Goal: Task Accomplishment & Management: Use online tool/utility

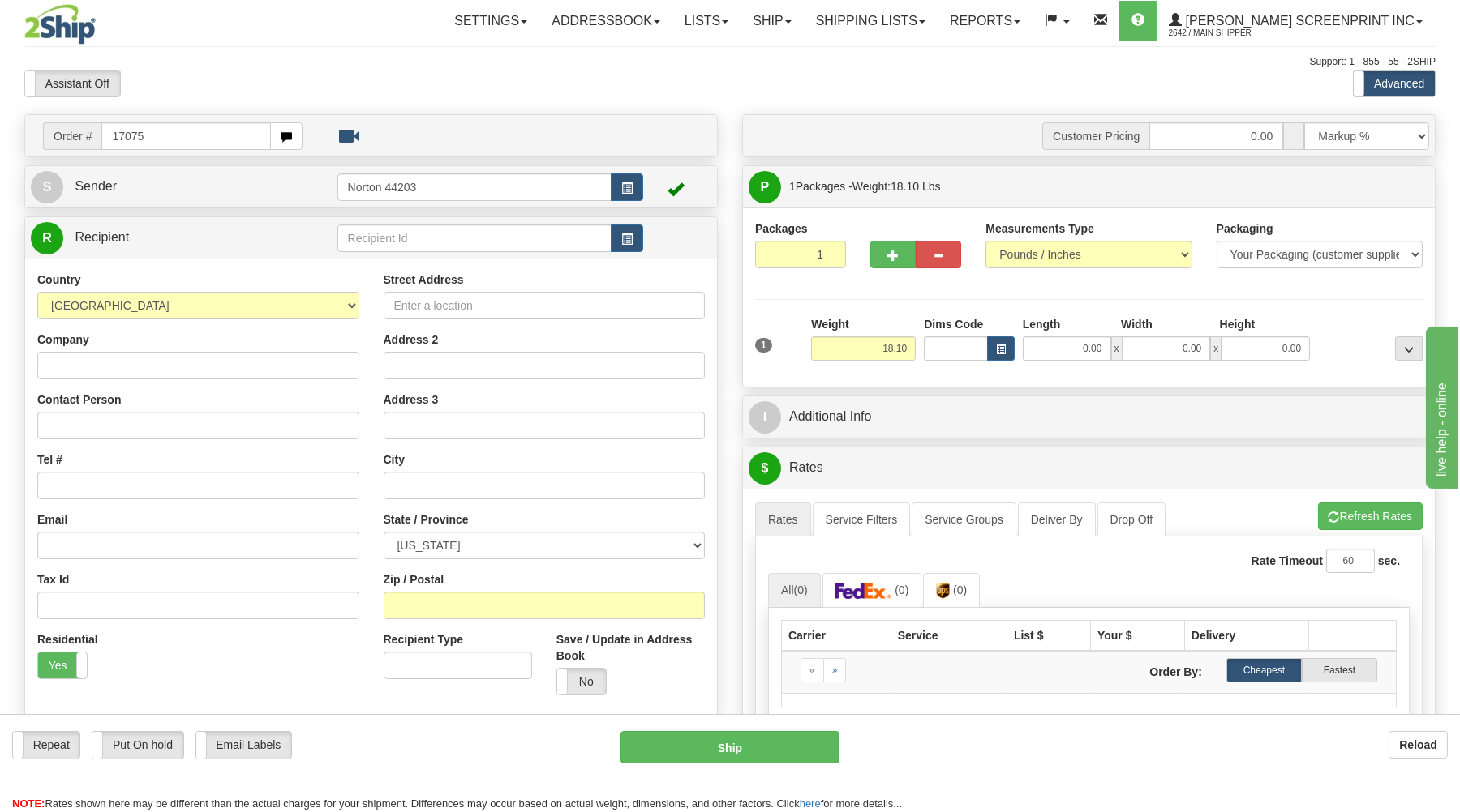
type input "17075"
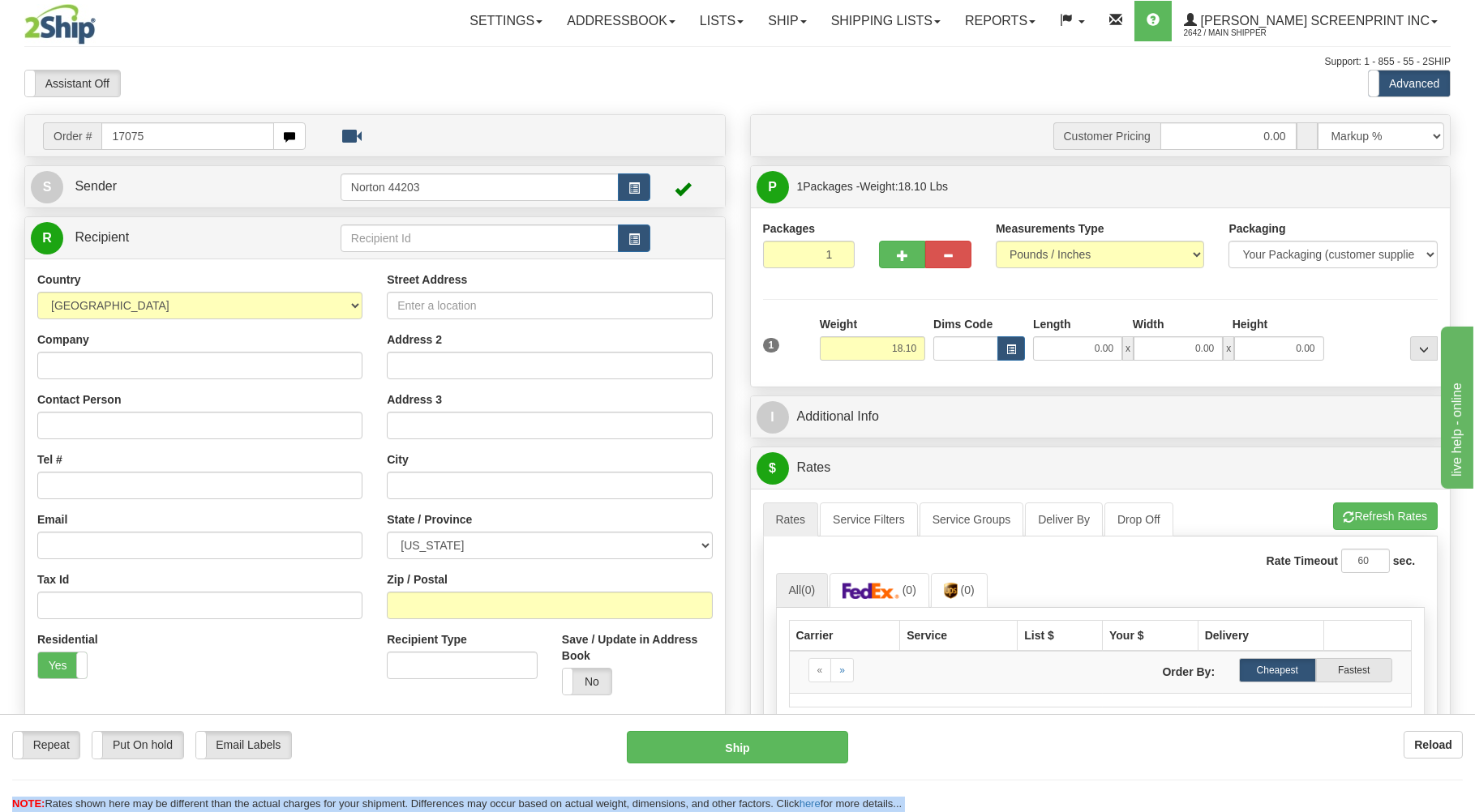
click at [356, 83] on body "Training Course Close Toggle navigation Settings Shipping Preferences New Recip…" at bounding box center [738, 406] width 1475 height 812
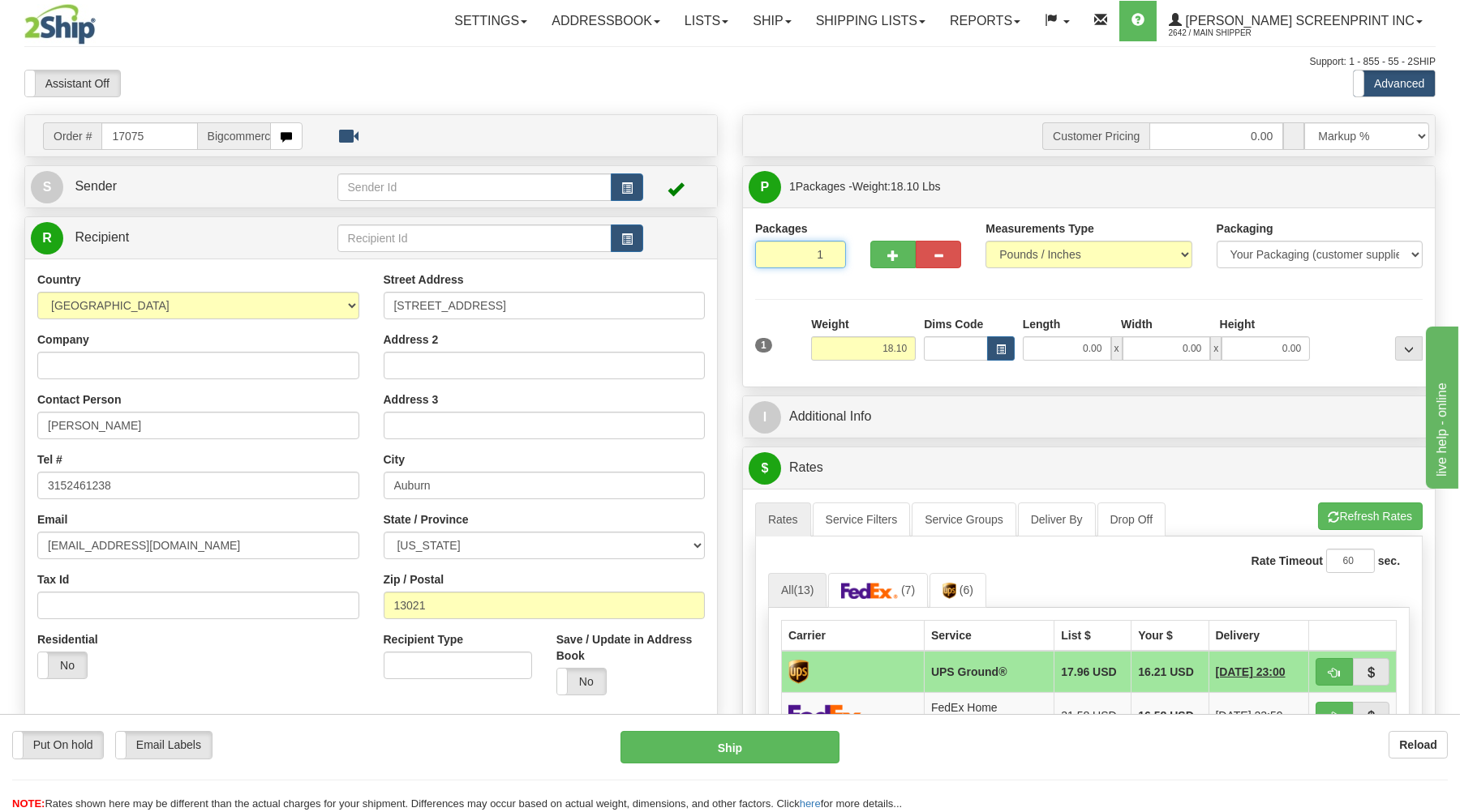
click at [812, 261] on input "1" at bounding box center [800, 254] width 91 height 27
click at [852, 348] on input "18.10" at bounding box center [863, 348] width 105 height 25
type input "18.10"
click at [1062, 349] on input "0.00" at bounding box center [1067, 348] width 88 height 25
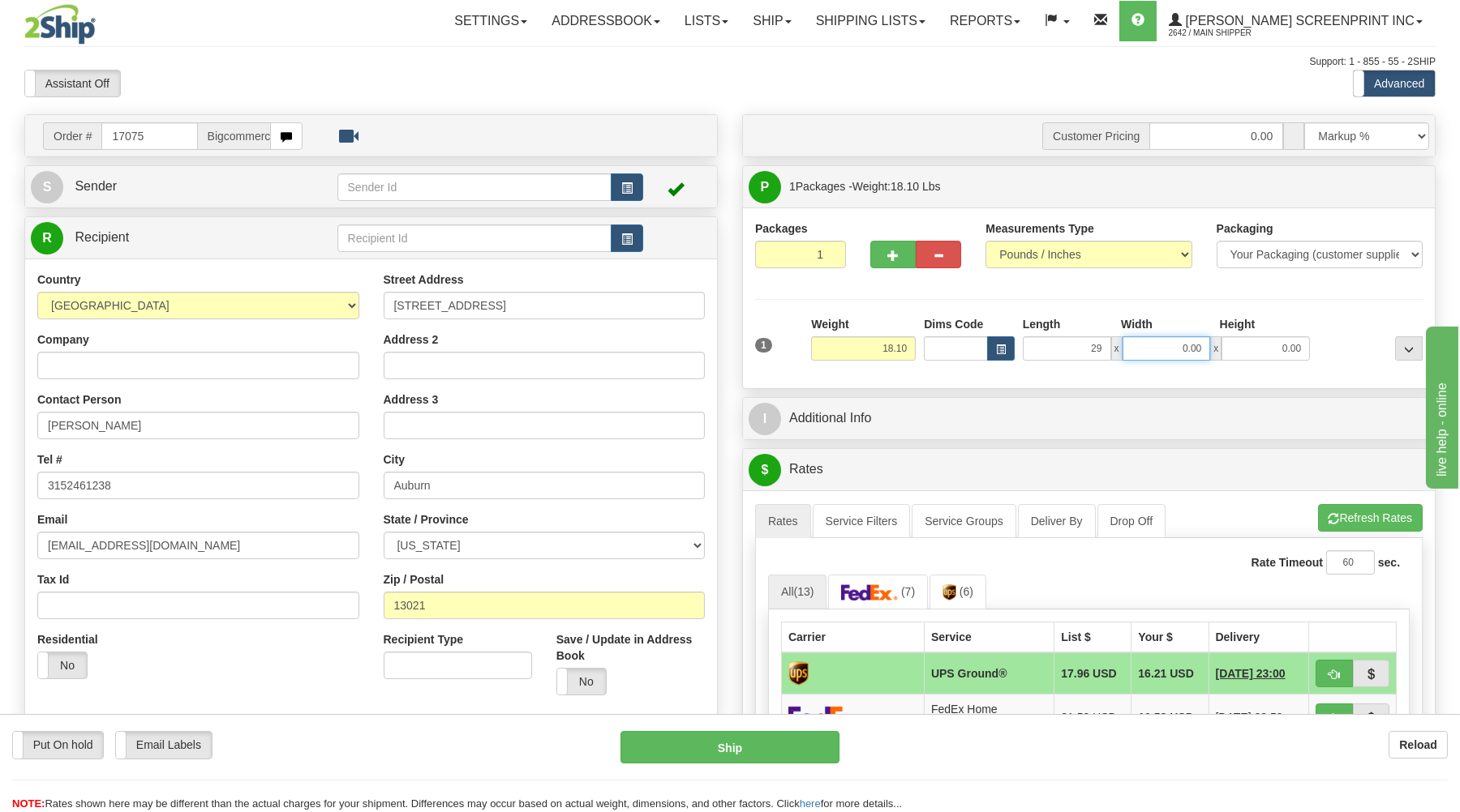
type input "29.00"
click at [1187, 351] on input "0.00" at bounding box center [1166, 348] width 88 height 25
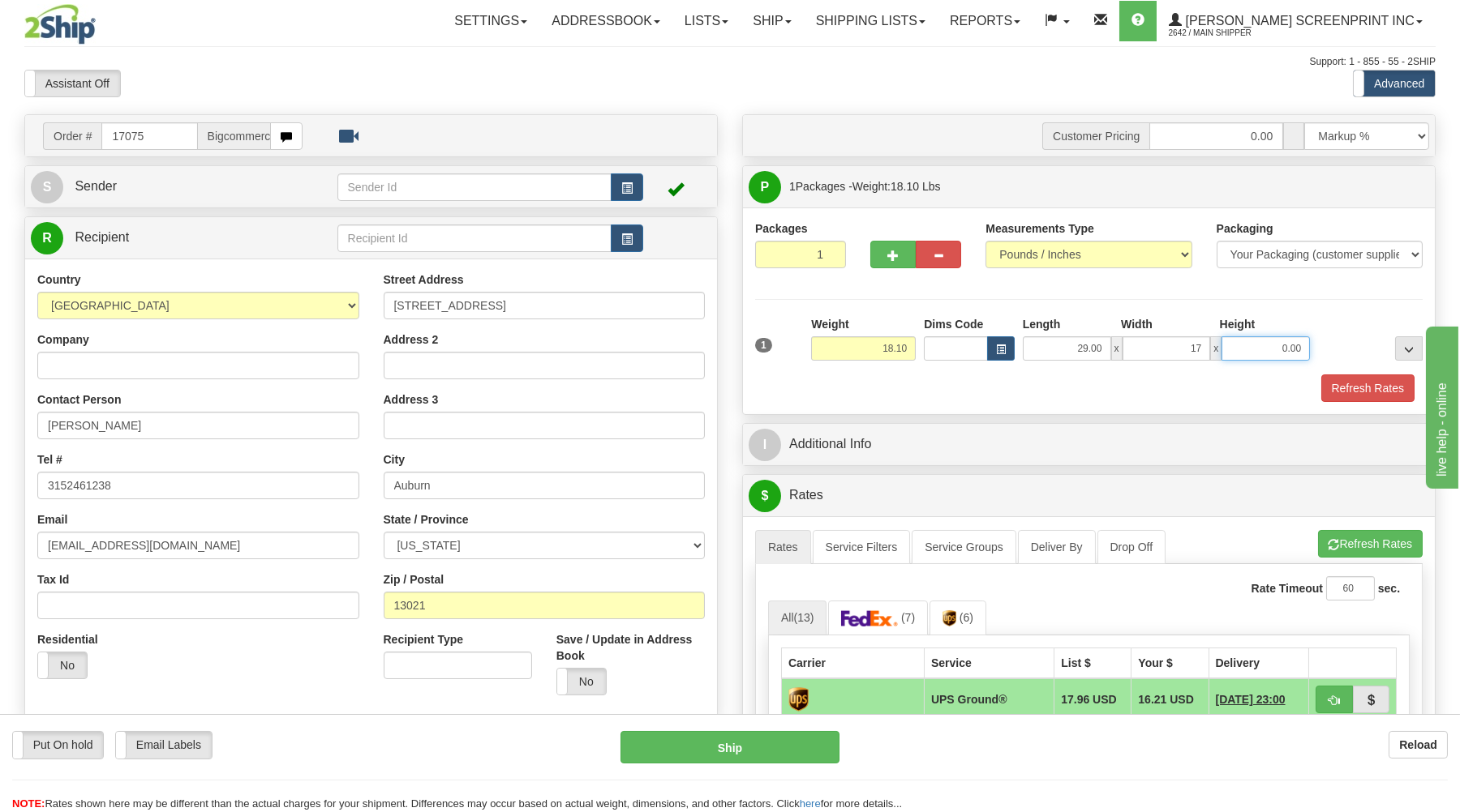
type input "17.00"
click at [1252, 354] on input "0.00" at bounding box center [1265, 348] width 88 height 25
type input "10.00"
click at [1342, 390] on button "Refresh Rates" at bounding box center [1367, 388] width 94 height 27
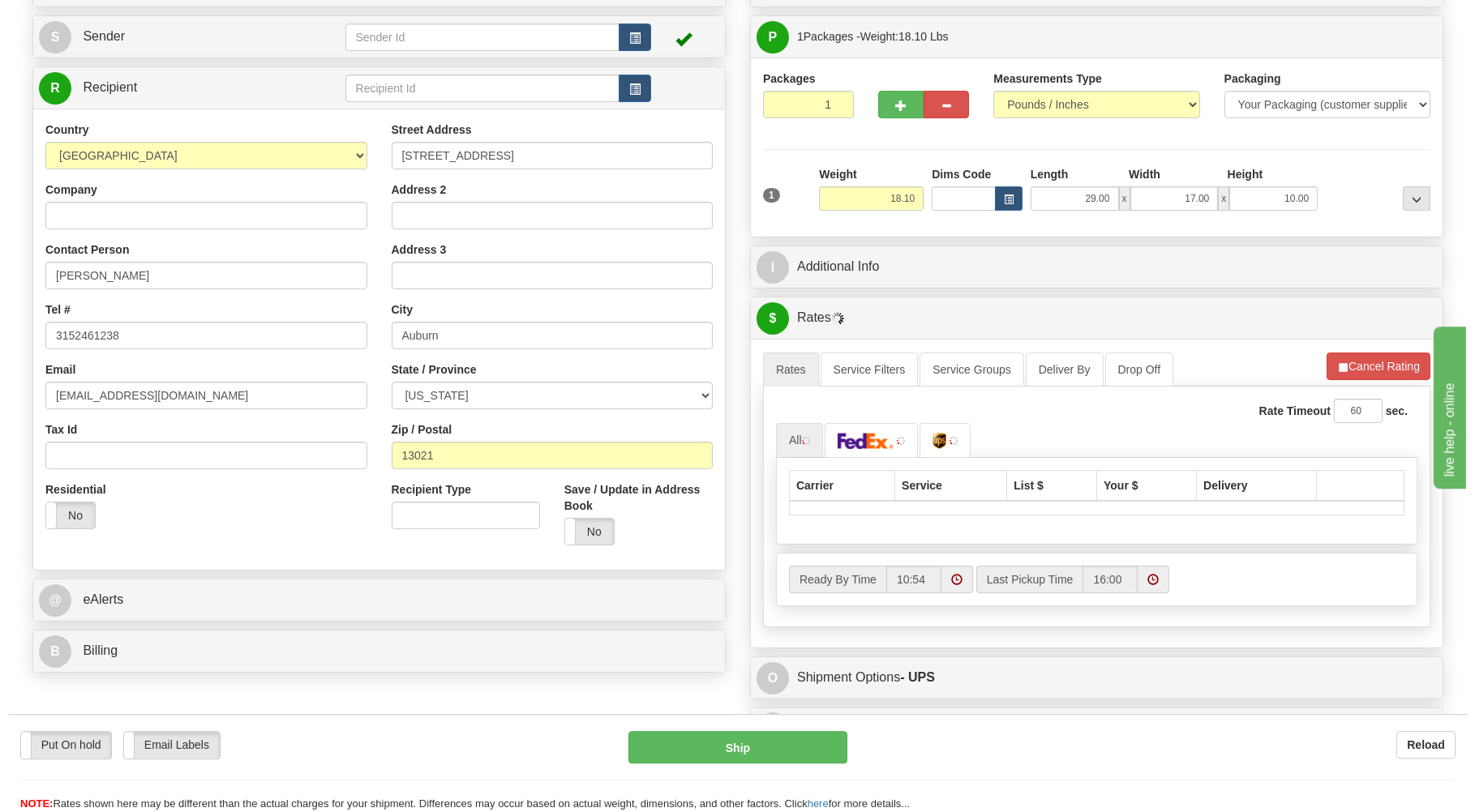
scroll to position [174, 0]
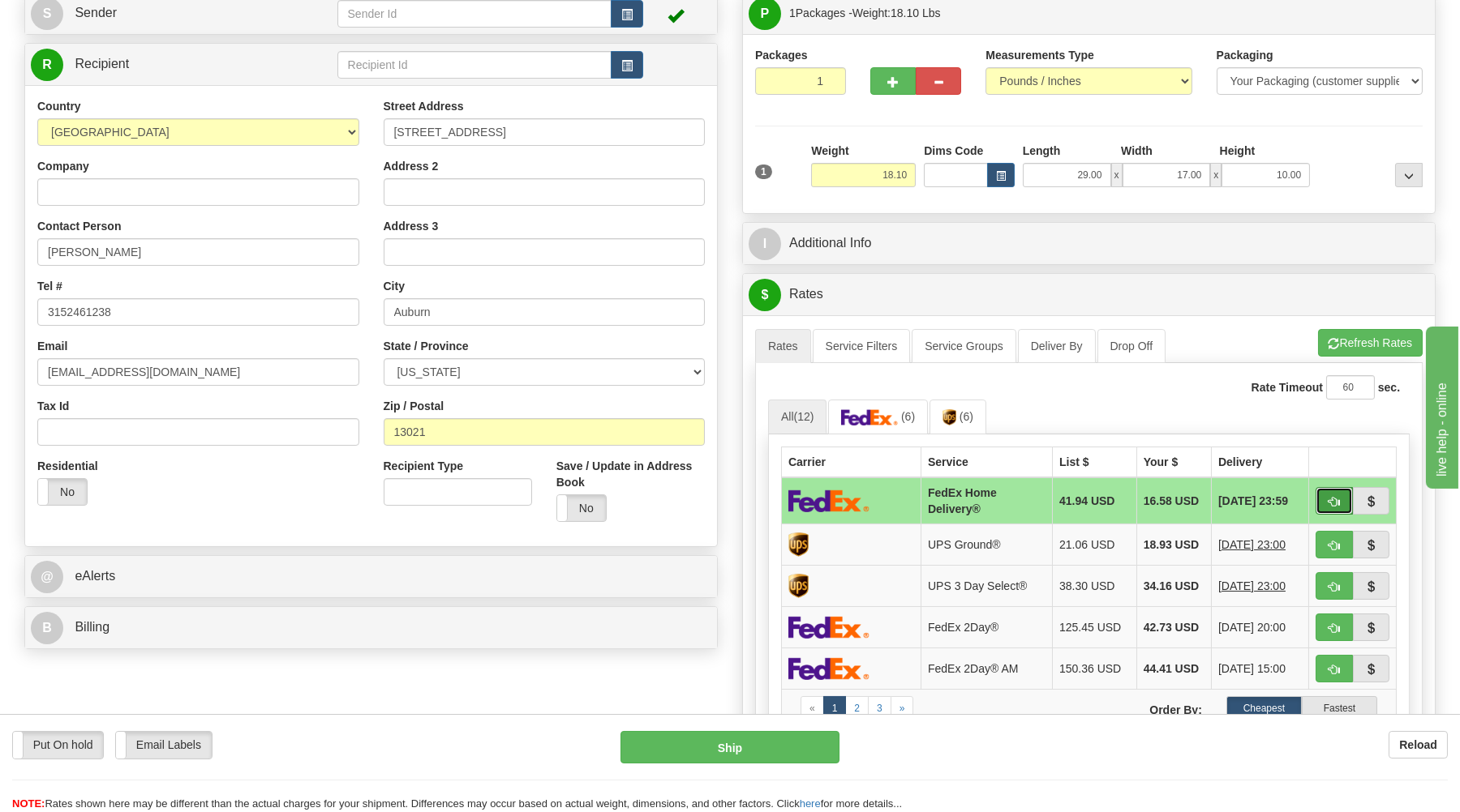
click at [1329, 498] on span "button" at bounding box center [1334, 502] width 11 height 11
type input "90"
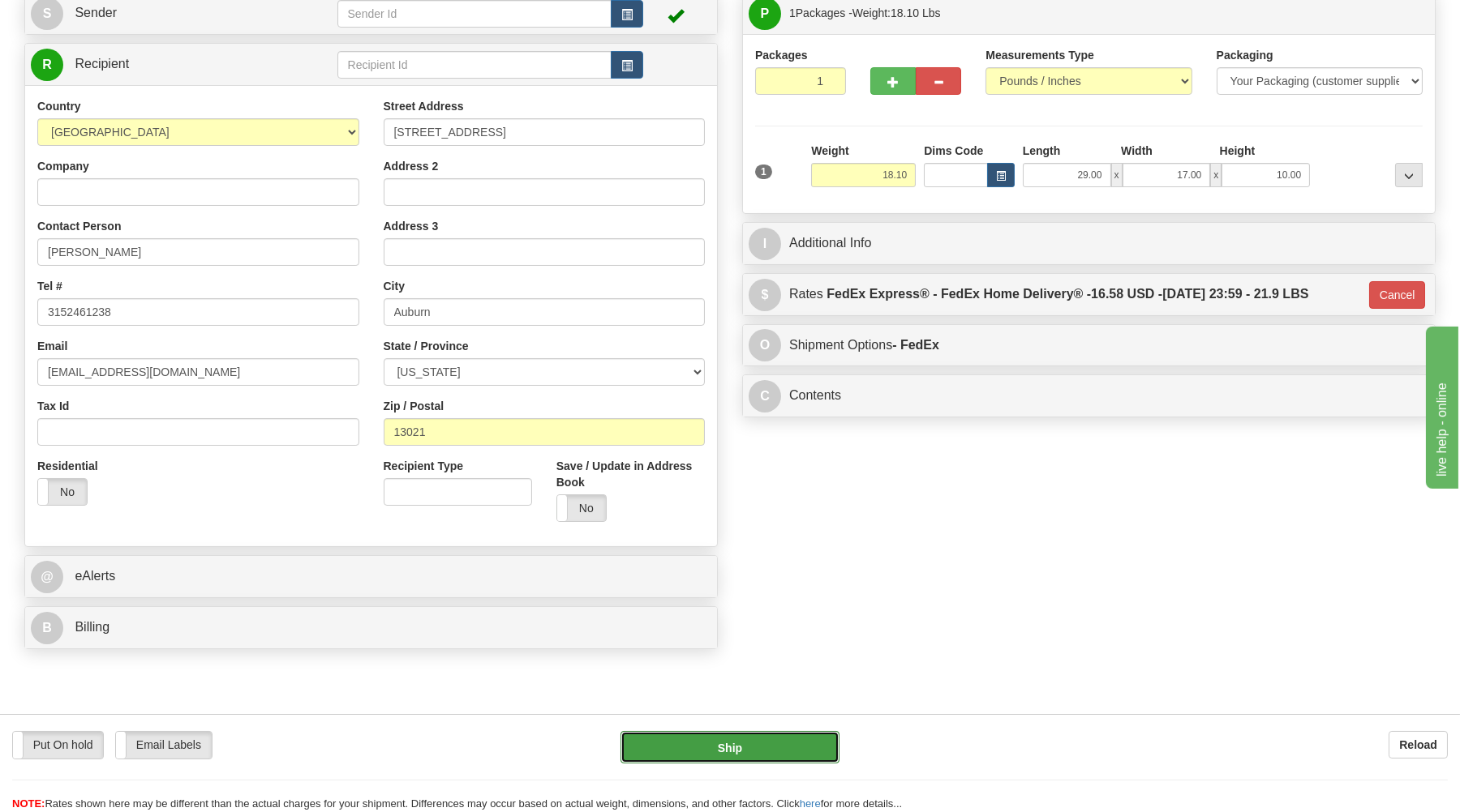
click at [808, 747] on button "Ship" at bounding box center [730, 747] width 219 height 33
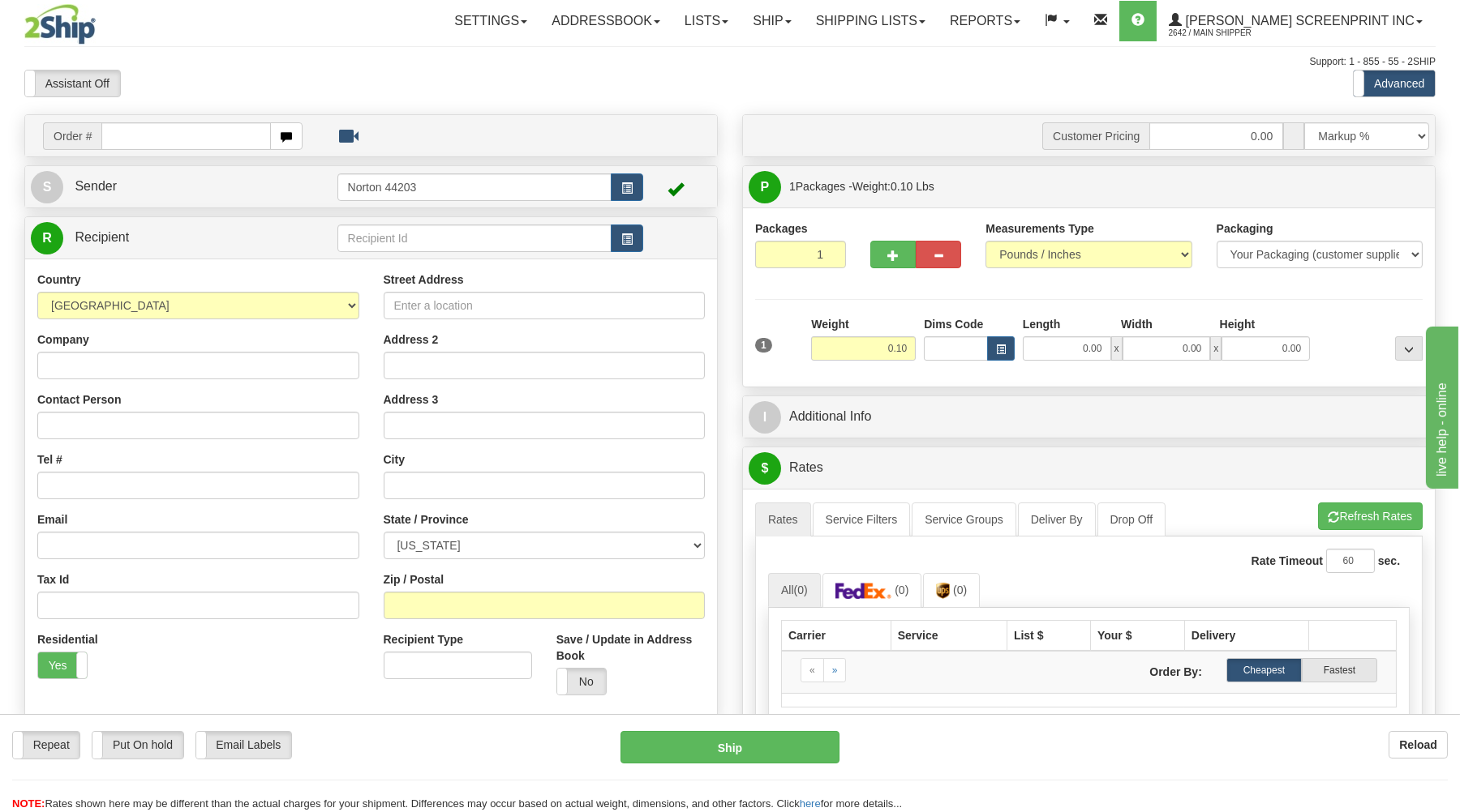
type input "0.90"
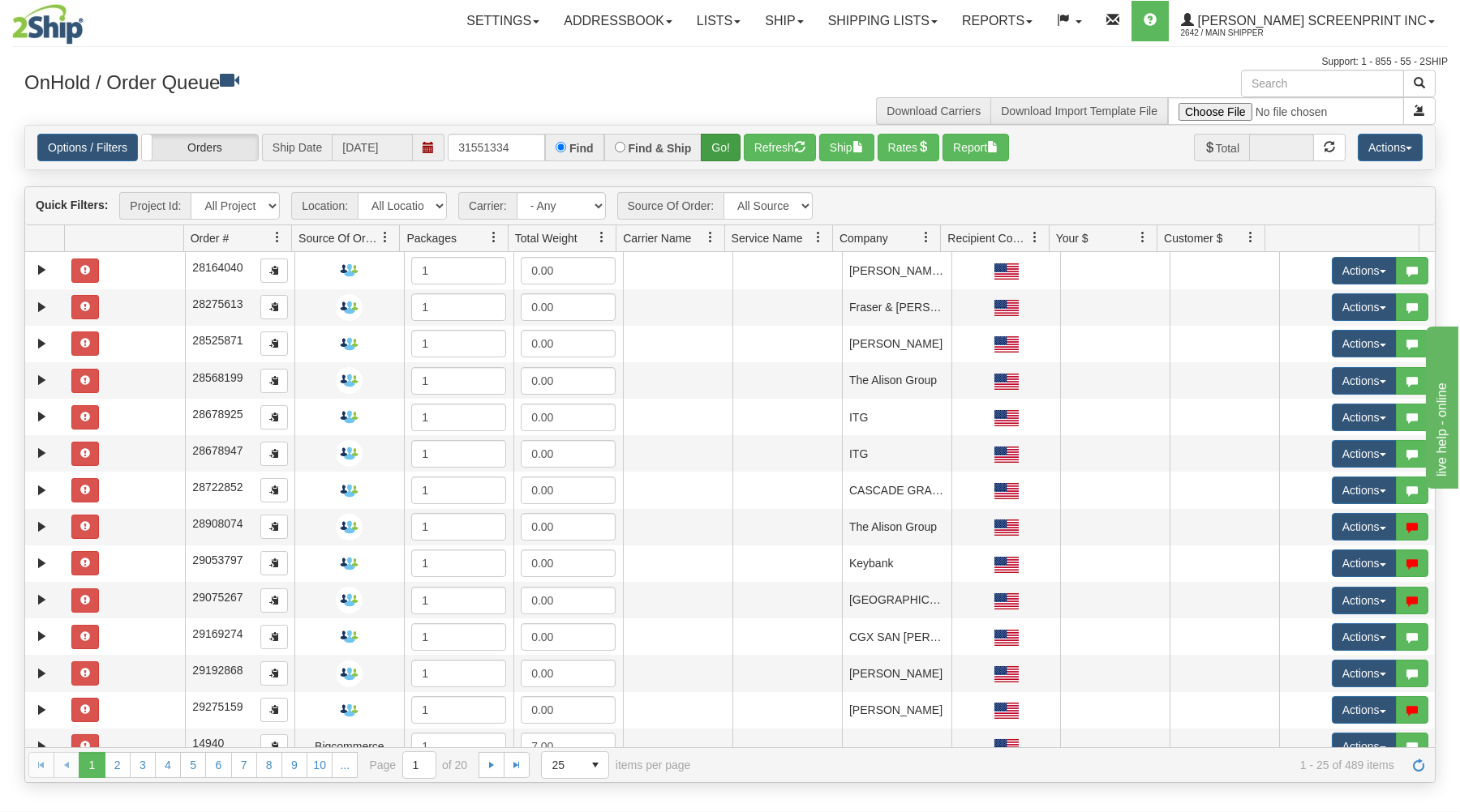
type input "31551334"
click at [719, 136] on button "Go!" at bounding box center [720, 147] width 40 height 27
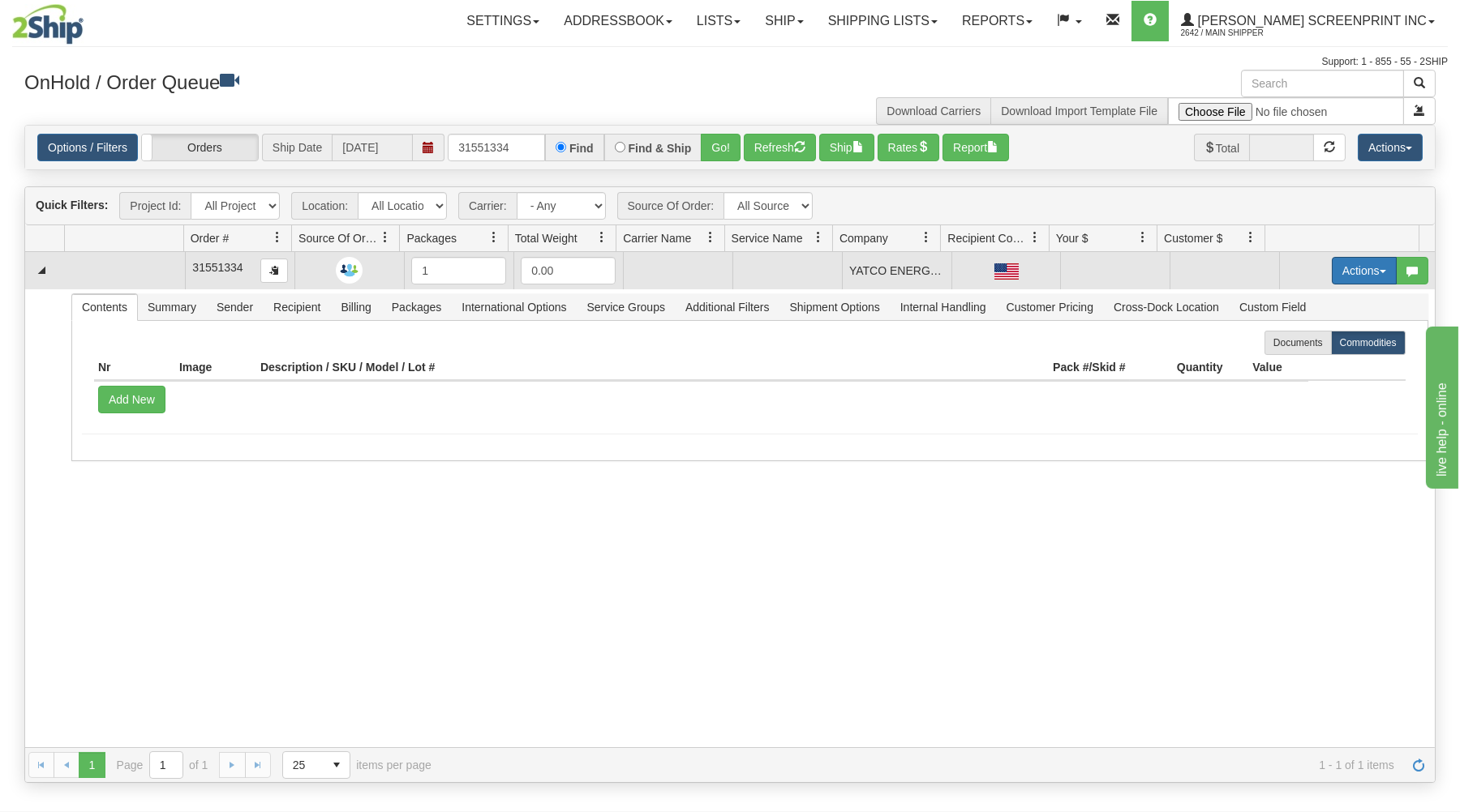
drag, startPoint x: 1353, startPoint y: 262, endPoint x: 1324, endPoint y: 266, distance: 29.3
click at [1352, 262] on button "Actions" at bounding box center [1364, 270] width 65 height 27
click at [1295, 302] on span "Open" at bounding box center [1301, 302] width 39 height 13
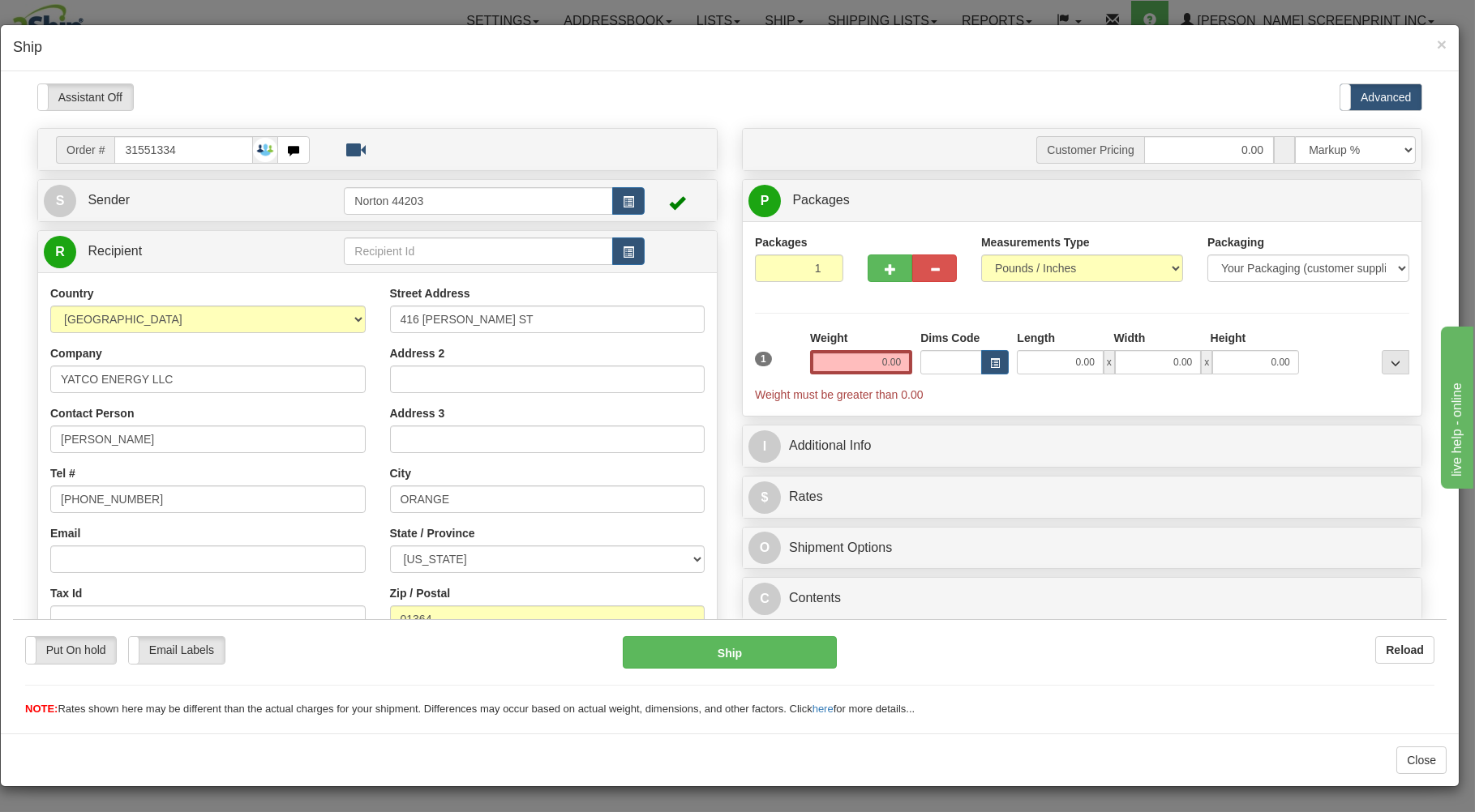
type input "0.90"
click at [1063, 359] on input "0.00" at bounding box center [1059, 361] width 86 height 25
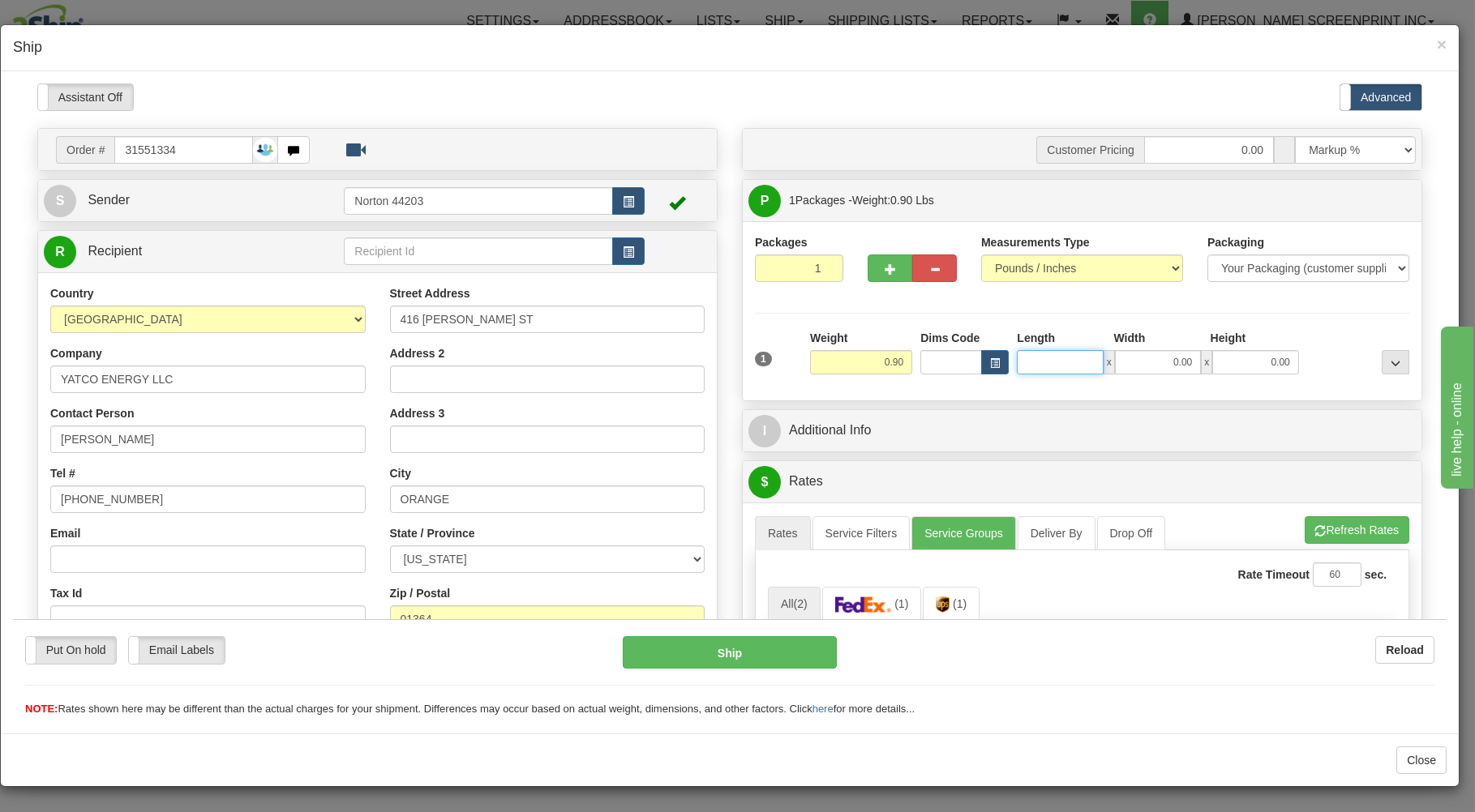
type input "0.95"
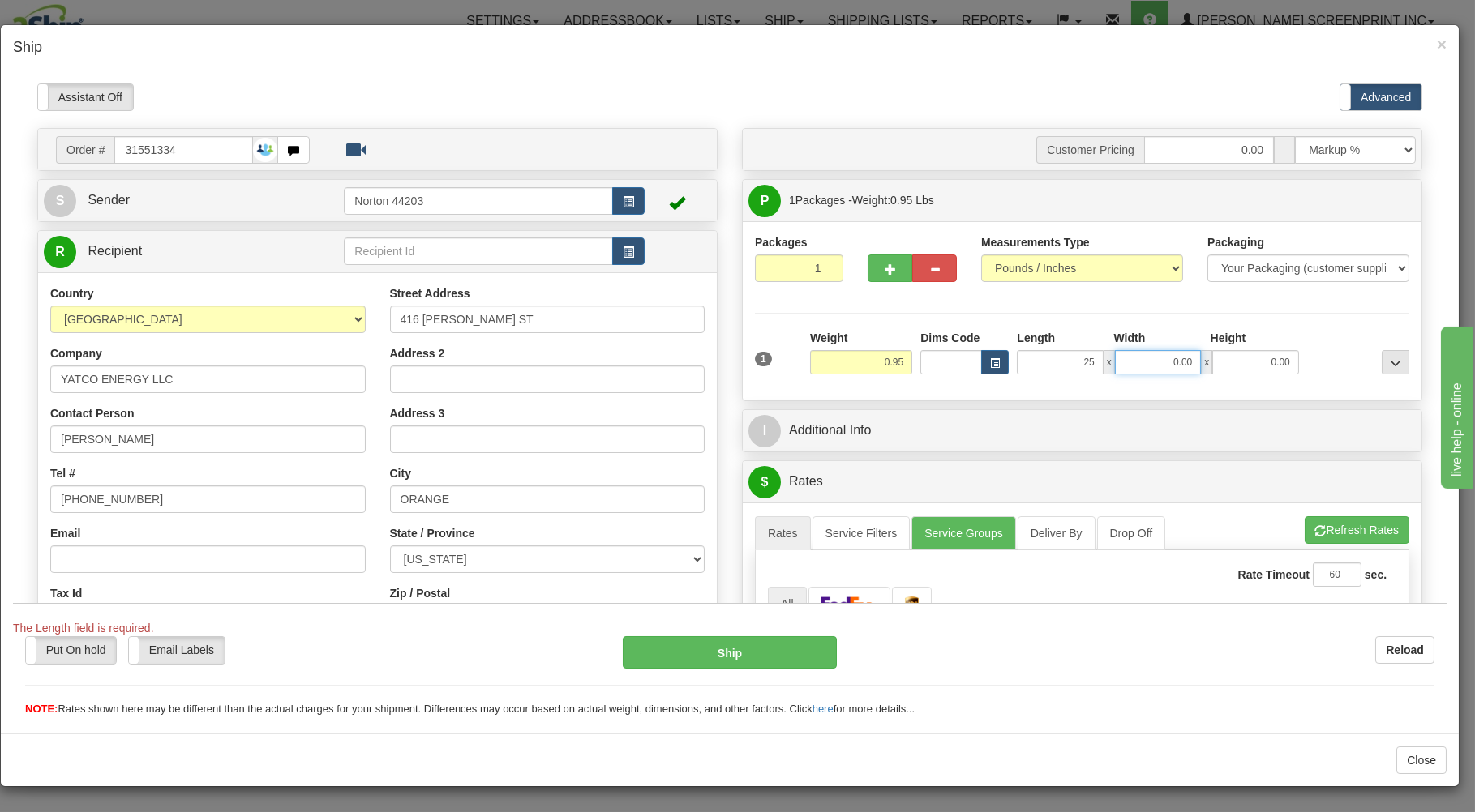
type input "25.00"
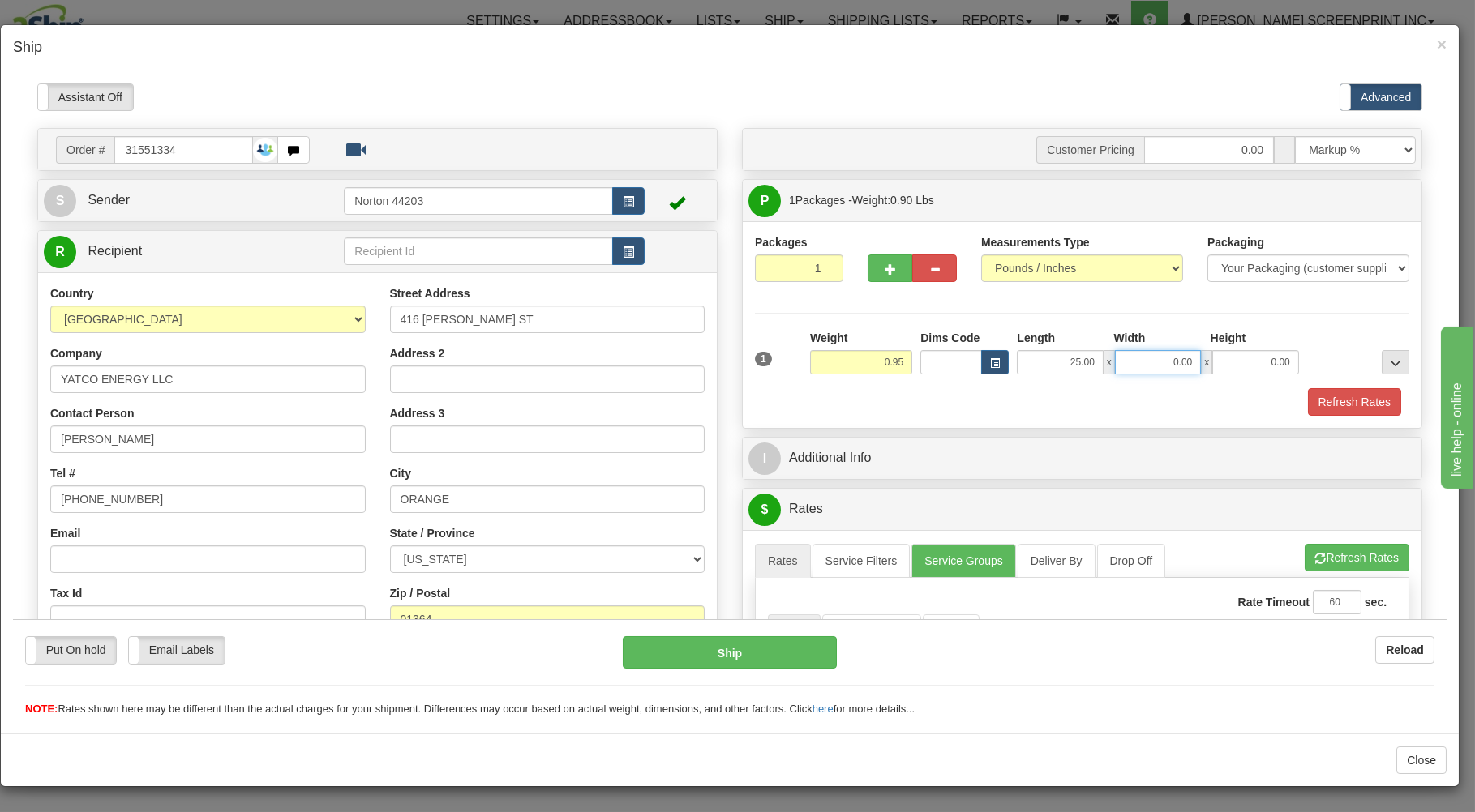
type input "1.05"
type input "16.00"
type input "1.00"
type input "0.90"
click at [1055, 417] on div "Packages 1 1 Measurements Type" at bounding box center [1082, 324] width 678 height 206
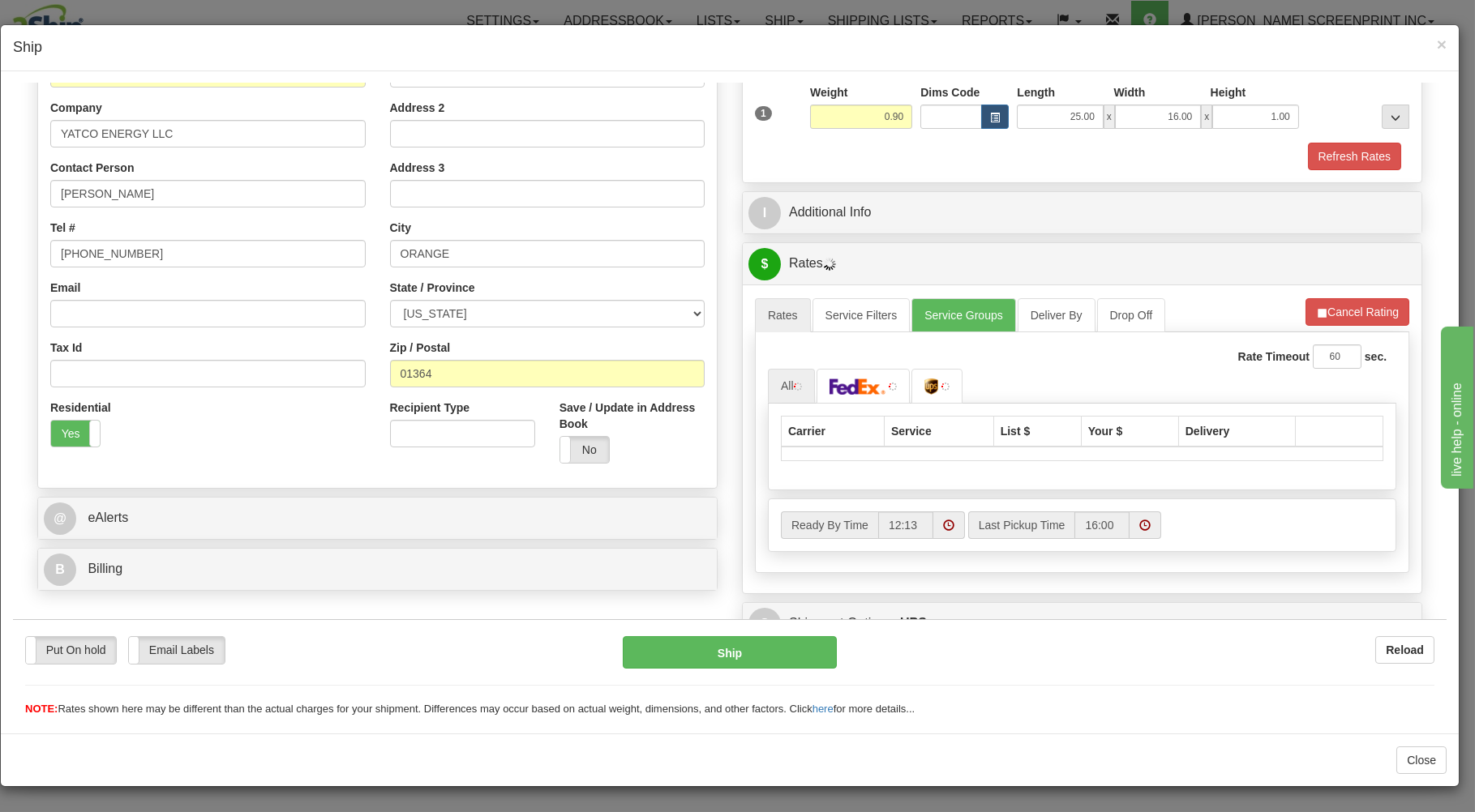
scroll to position [319, 0]
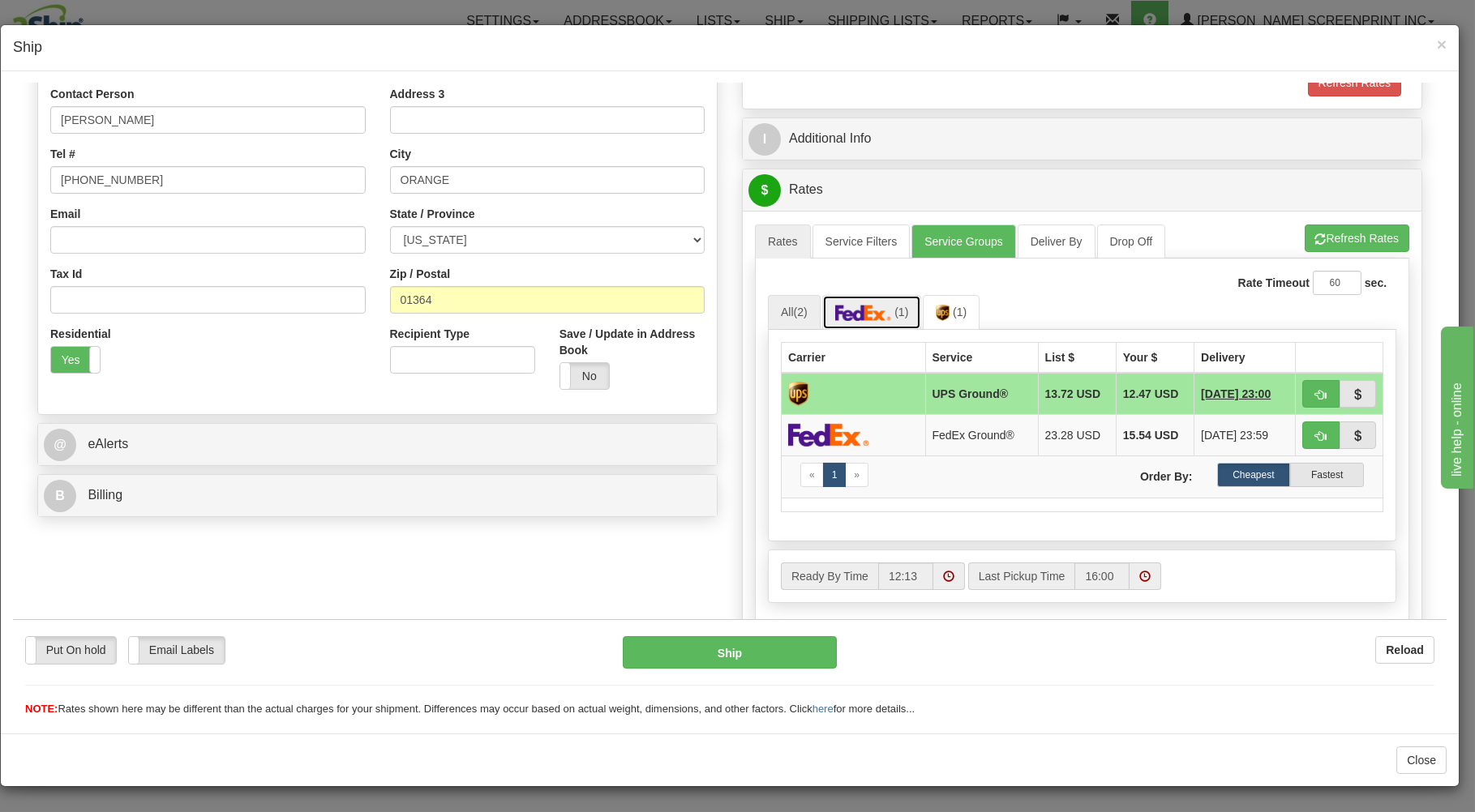
click at [856, 315] on img at bounding box center [864, 312] width 56 height 16
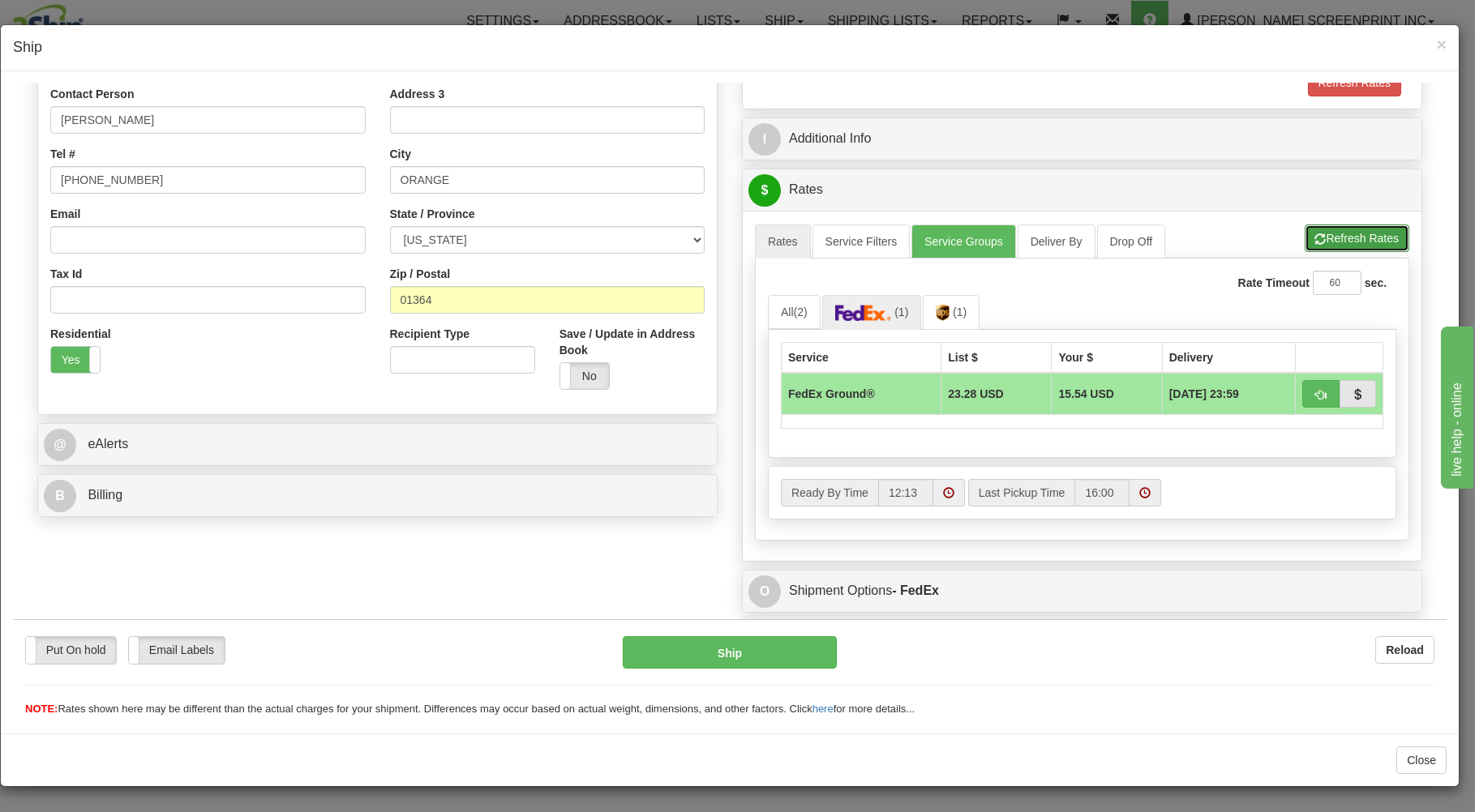
click at [1351, 233] on button "Refresh Rates" at bounding box center [1357, 237] width 105 height 27
click at [1315, 394] on span "button" at bounding box center [1321, 394] width 11 height 11
type input "92"
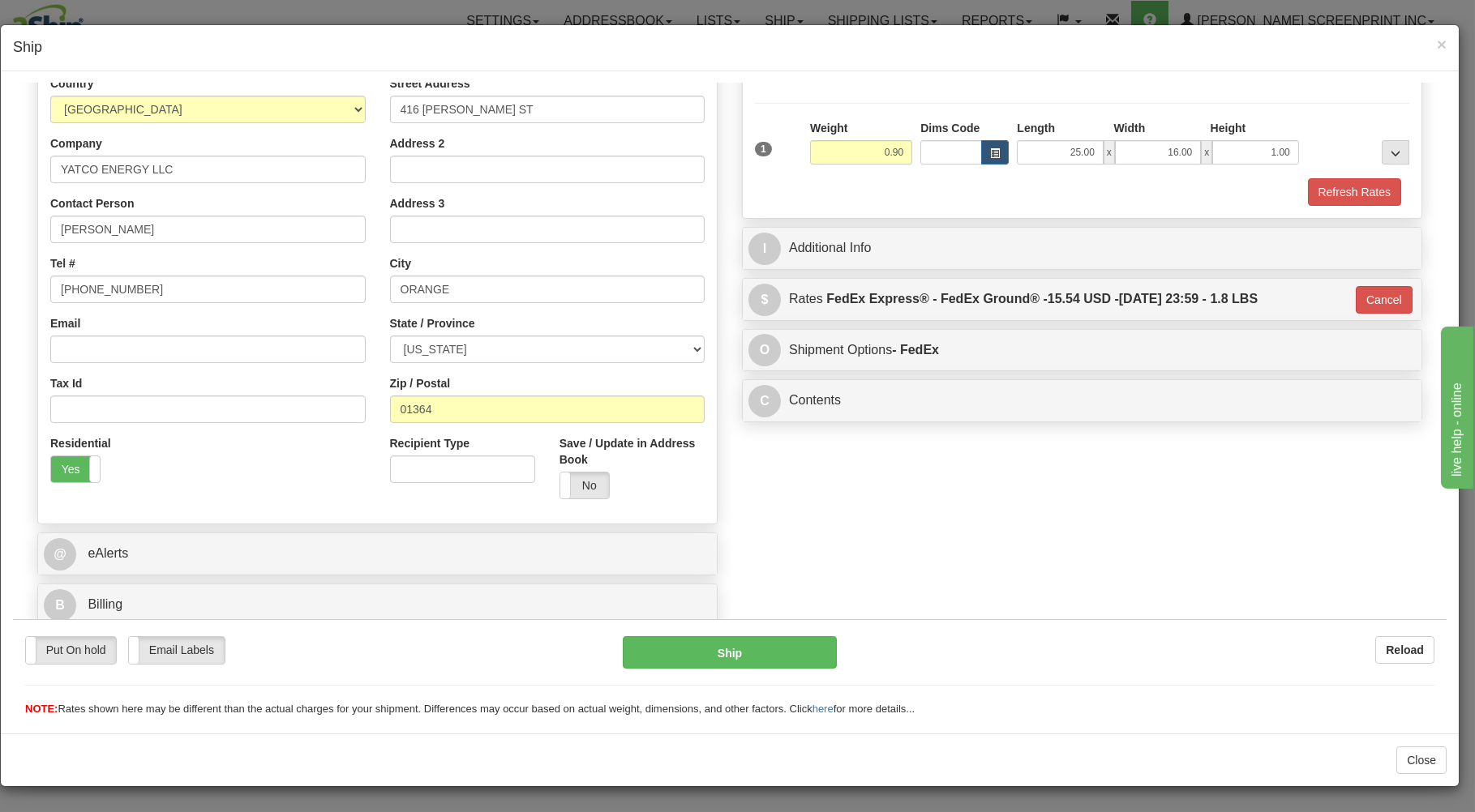
scroll to position [213, 0]
click at [782, 641] on button "Ship" at bounding box center [730, 652] width 215 height 33
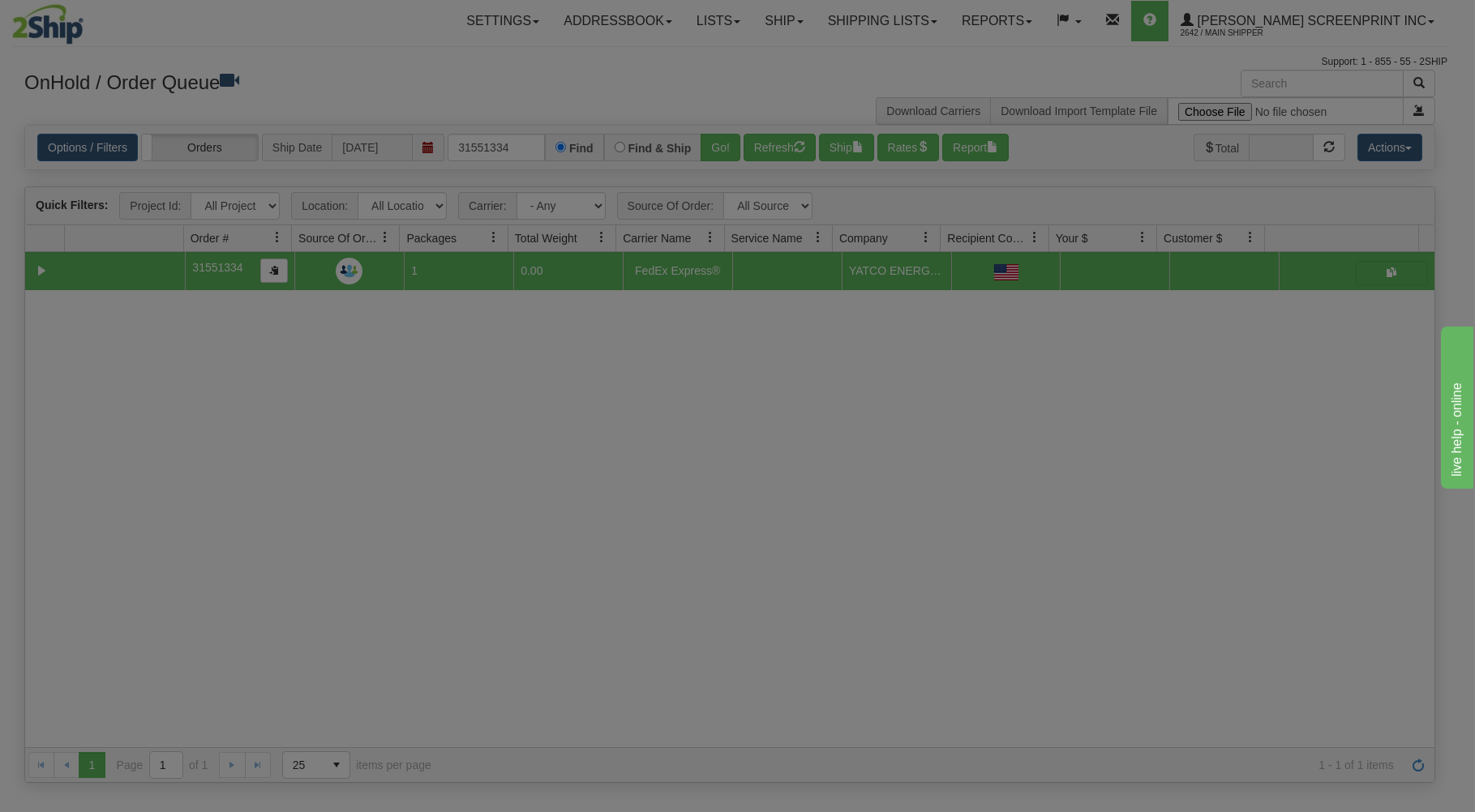
scroll to position [0, 0]
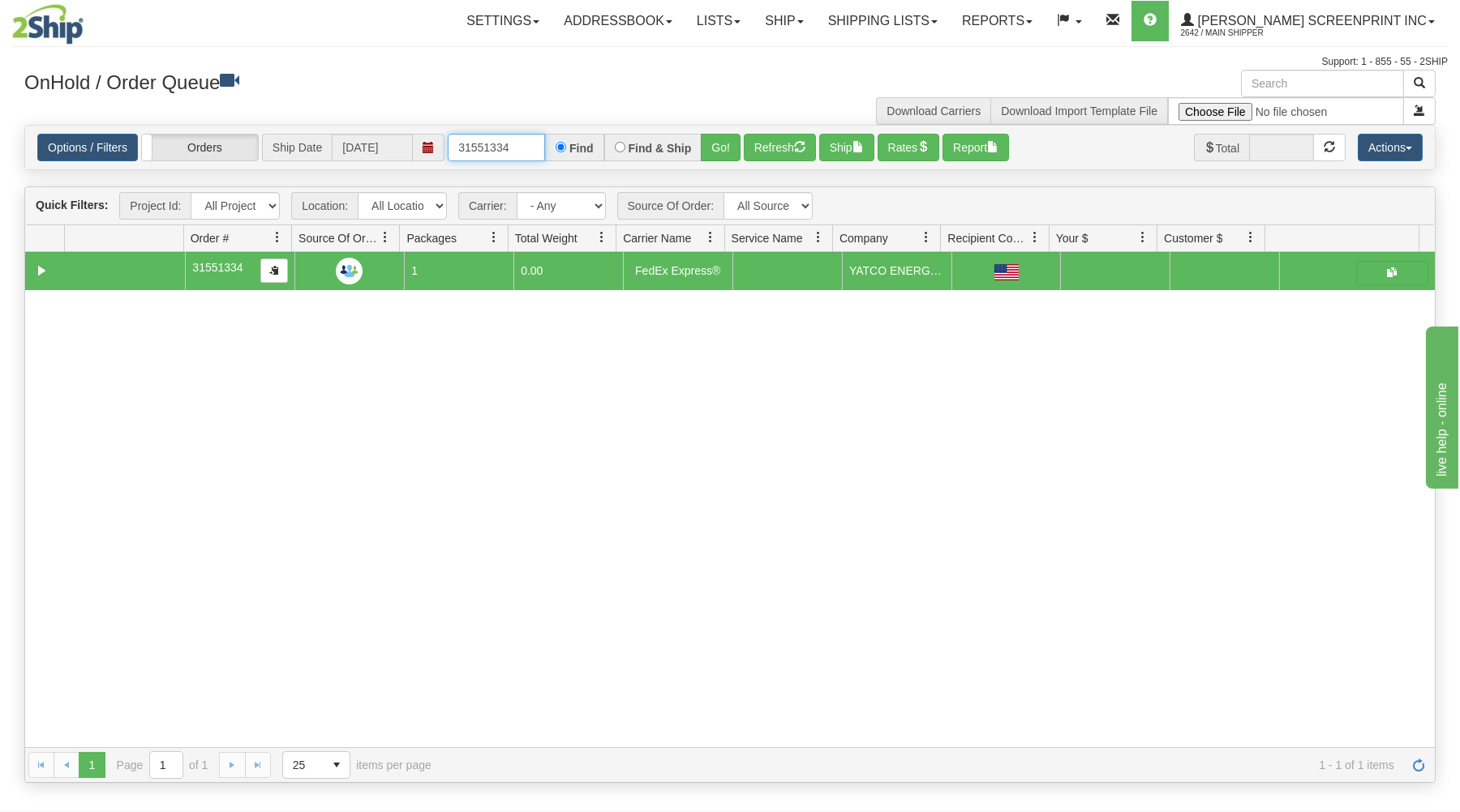
click at [520, 153] on input "31551334" at bounding box center [496, 147] width 97 height 27
type input "3"
click at [513, 153] on input "text" at bounding box center [496, 147] width 97 height 27
type input "17074"
click at [702, 146] on div "Find & Ship" at bounding box center [653, 147] width 98 height 27
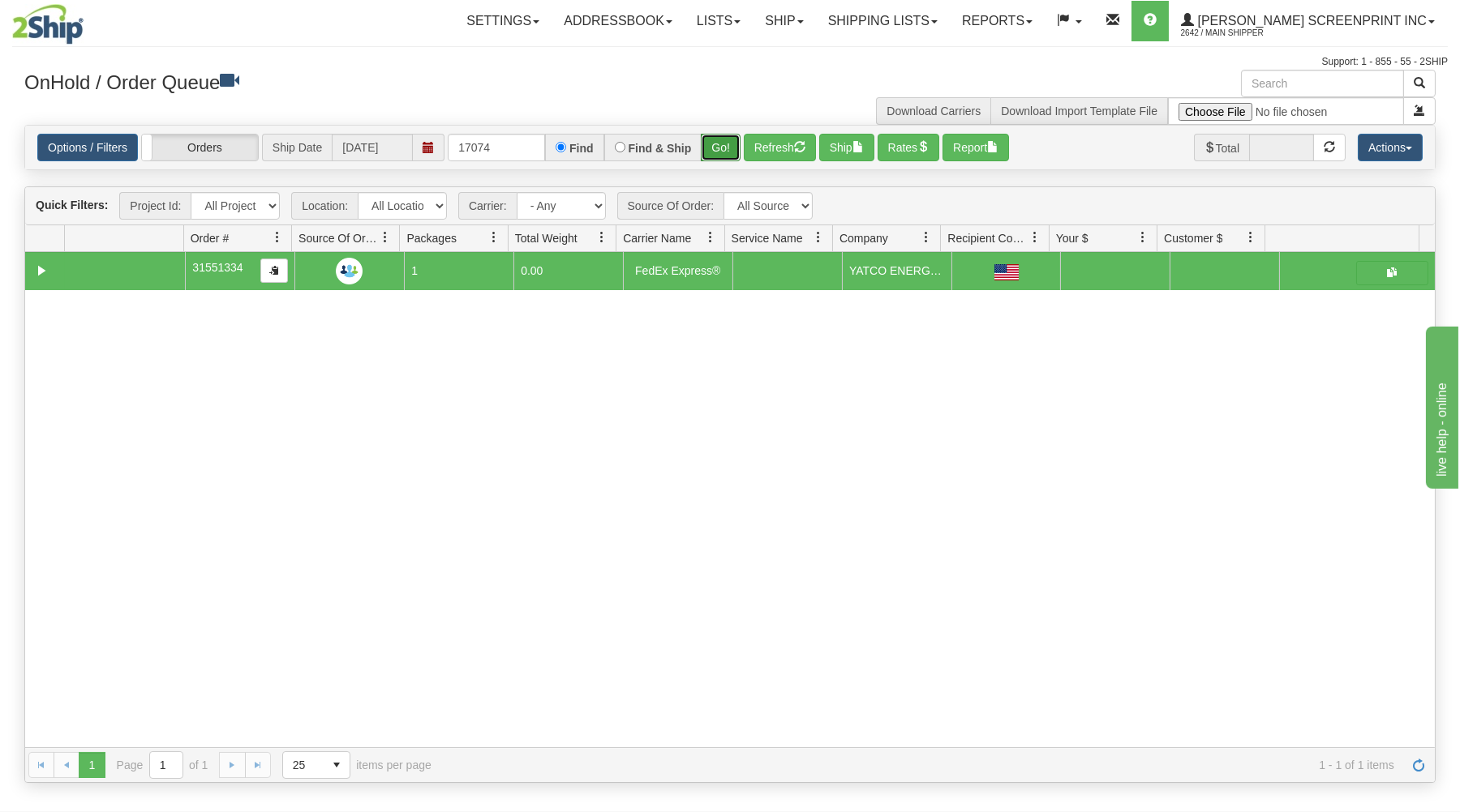
click at [722, 145] on button "Go!" at bounding box center [720, 147] width 40 height 27
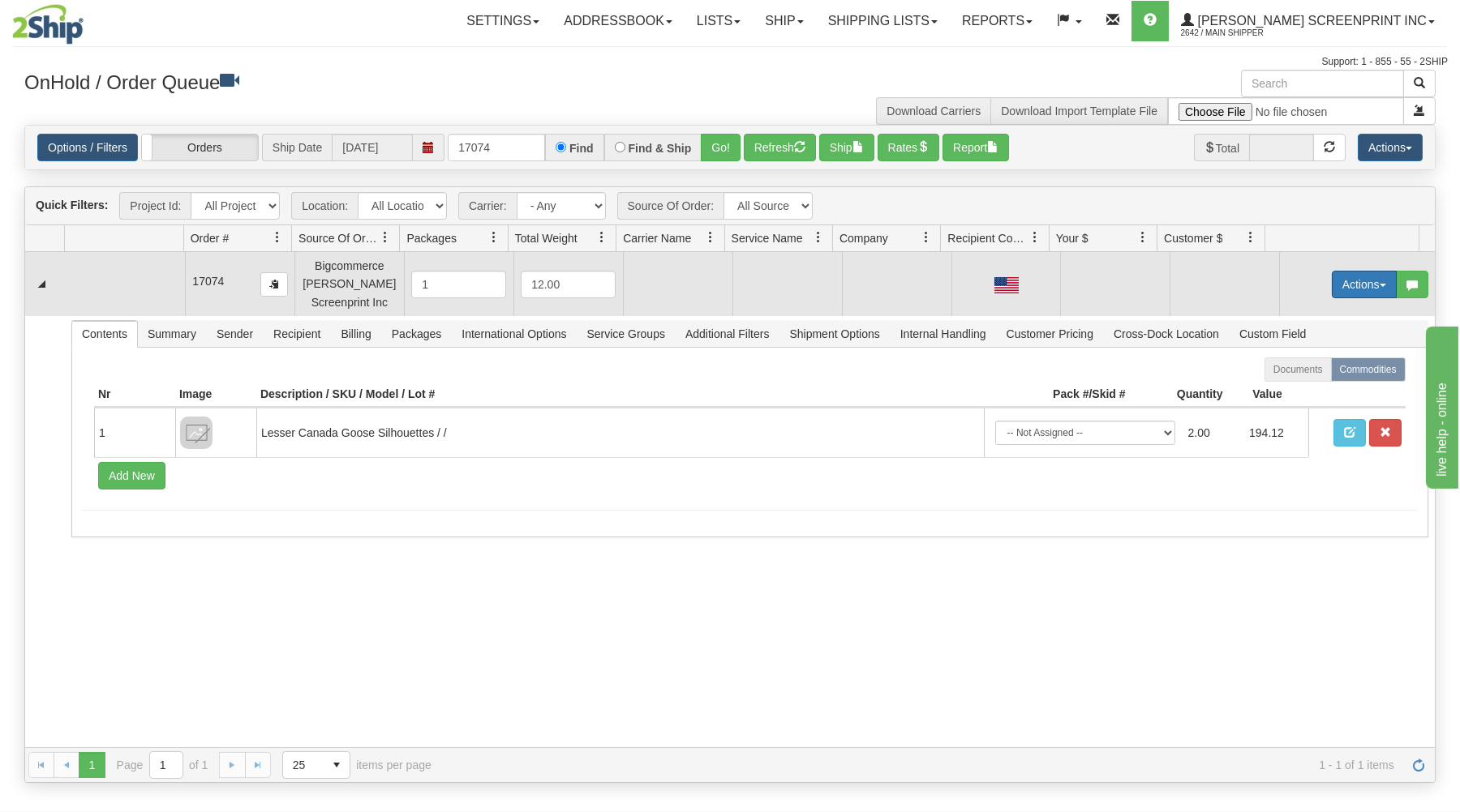
click at [1350, 285] on button "Actions" at bounding box center [1364, 284] width 65 height 27
click at [1282, 313] on span at bounding box center [1287, 314] width 11 height 11
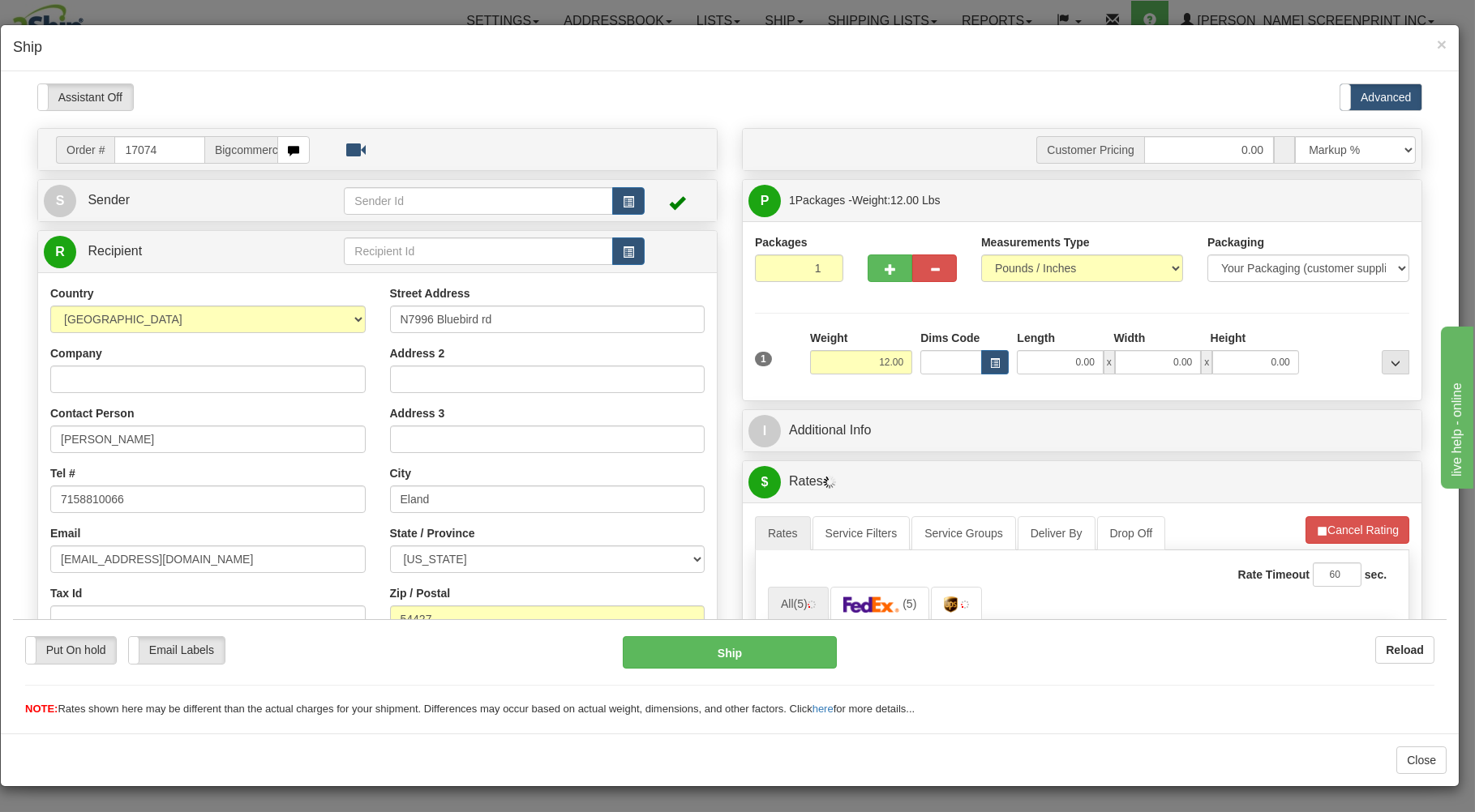
type input "9.50"
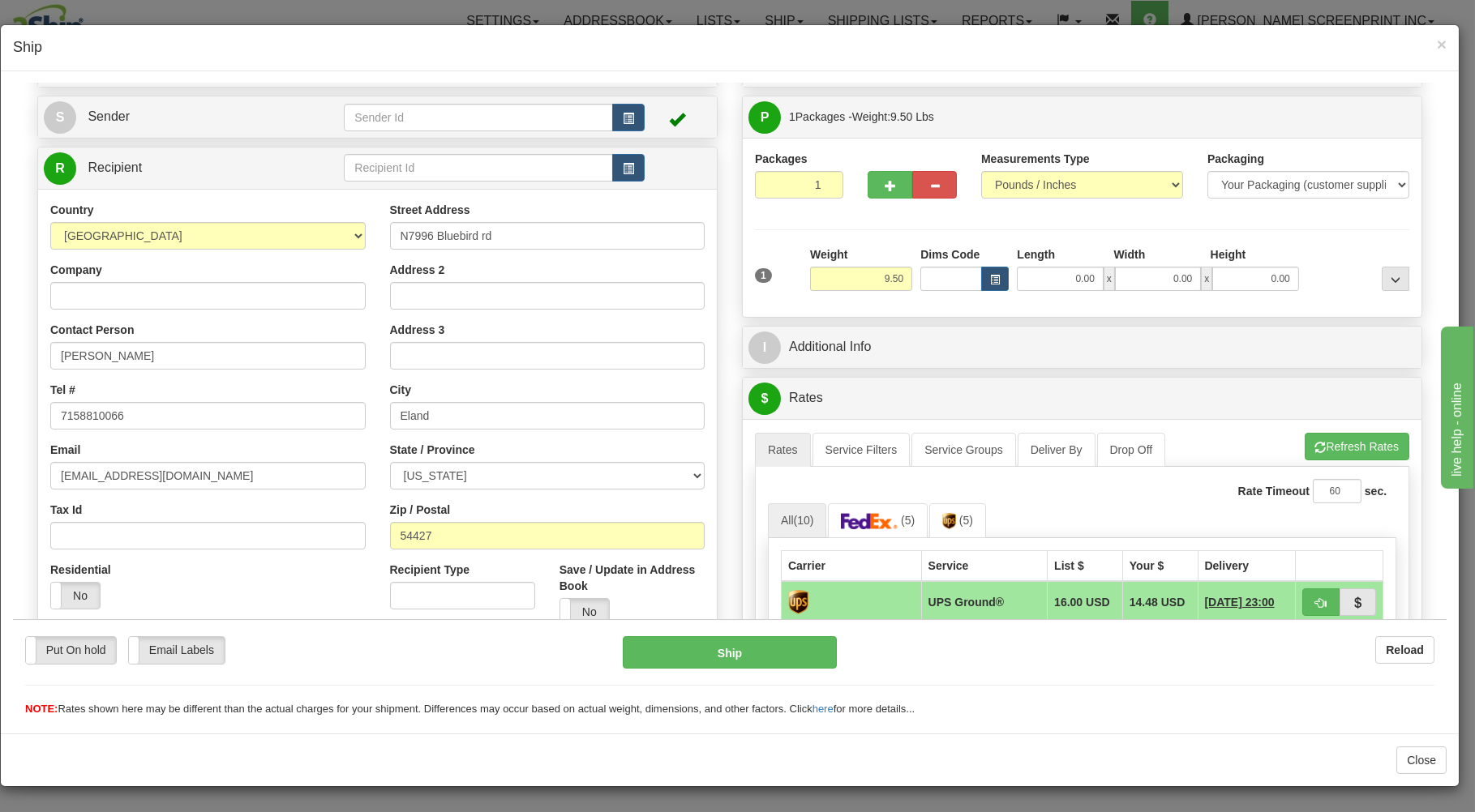
scroll to position [86, 0]
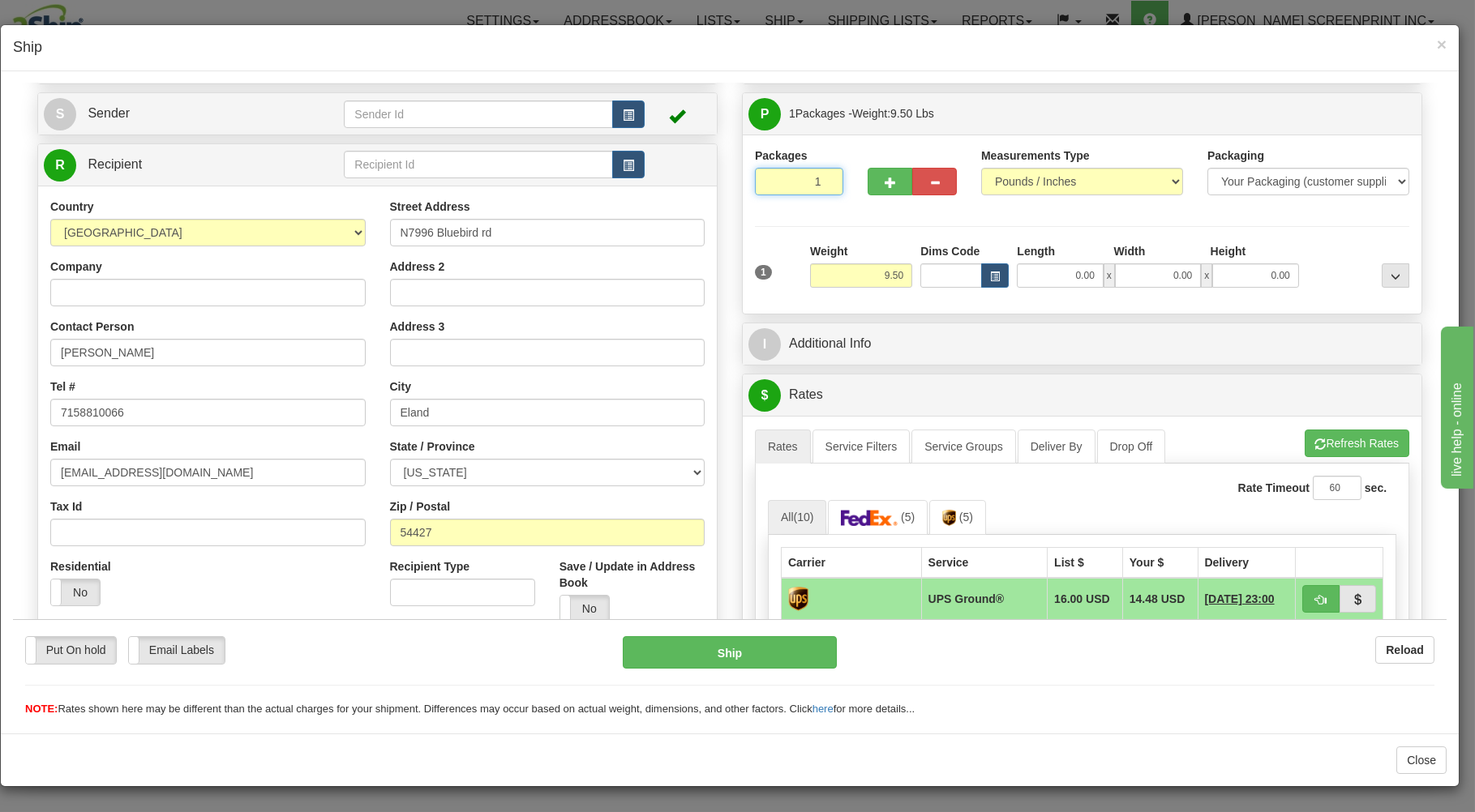
drag, startPoint x: 777, startPoint y: 186, endPoint x: 801, endPoint y: 240, distance: 59.1
click at [777, 188] on input "1" at bounding box center [799, 180] width 88 height 27
click at [869, 272] on input "9.50" at bounding box center [861, 275] width 102 height 25
drag, startPoint x: 1085, startPoint y: 277, endPoint x: 1080, endPoint y: 264, distance: 13.9
click at [1084, 272] on input "0.00" at bounding box center [1059, 275] width 86 height 25
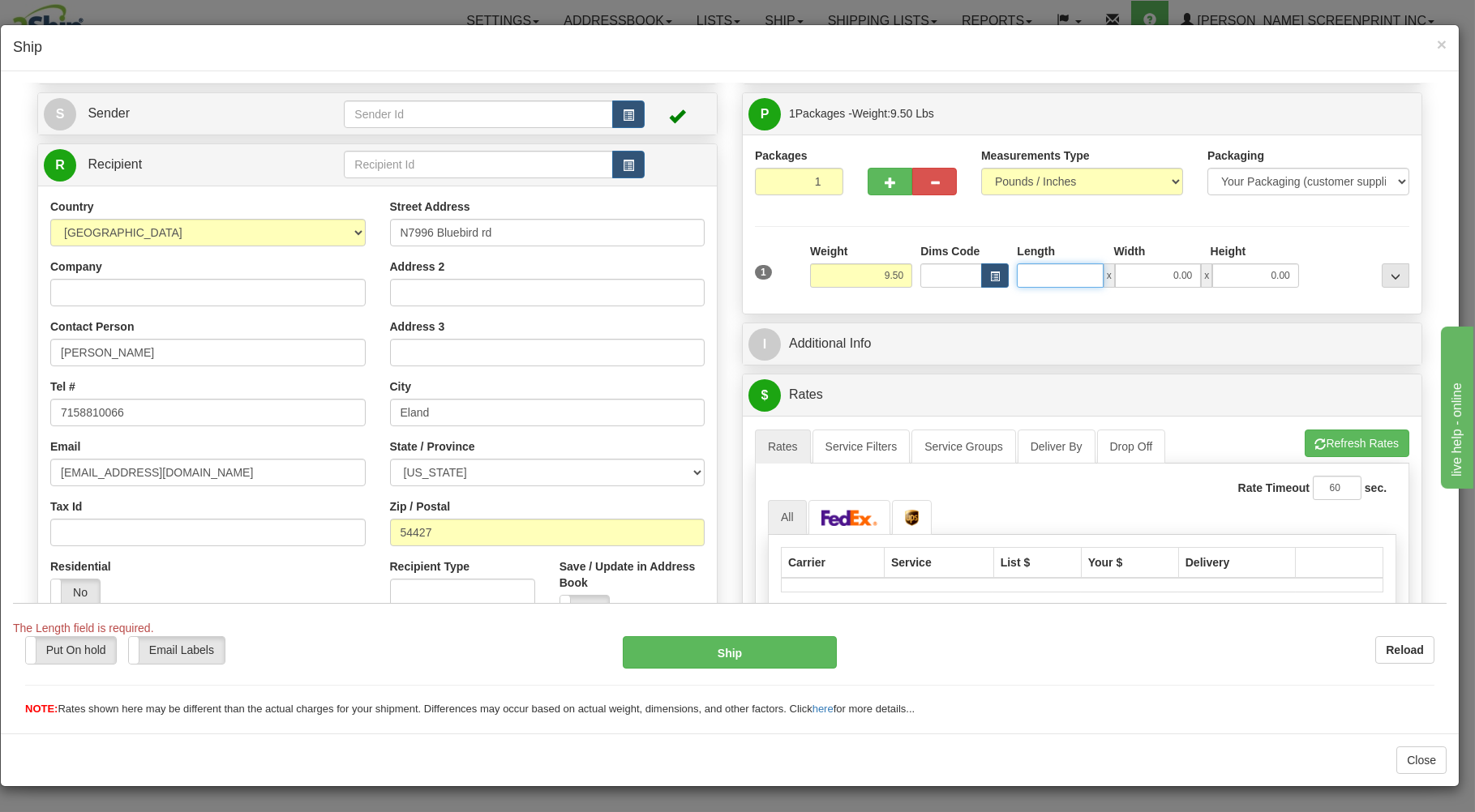
type input "9.55"
type input "26"
type input "9.50"
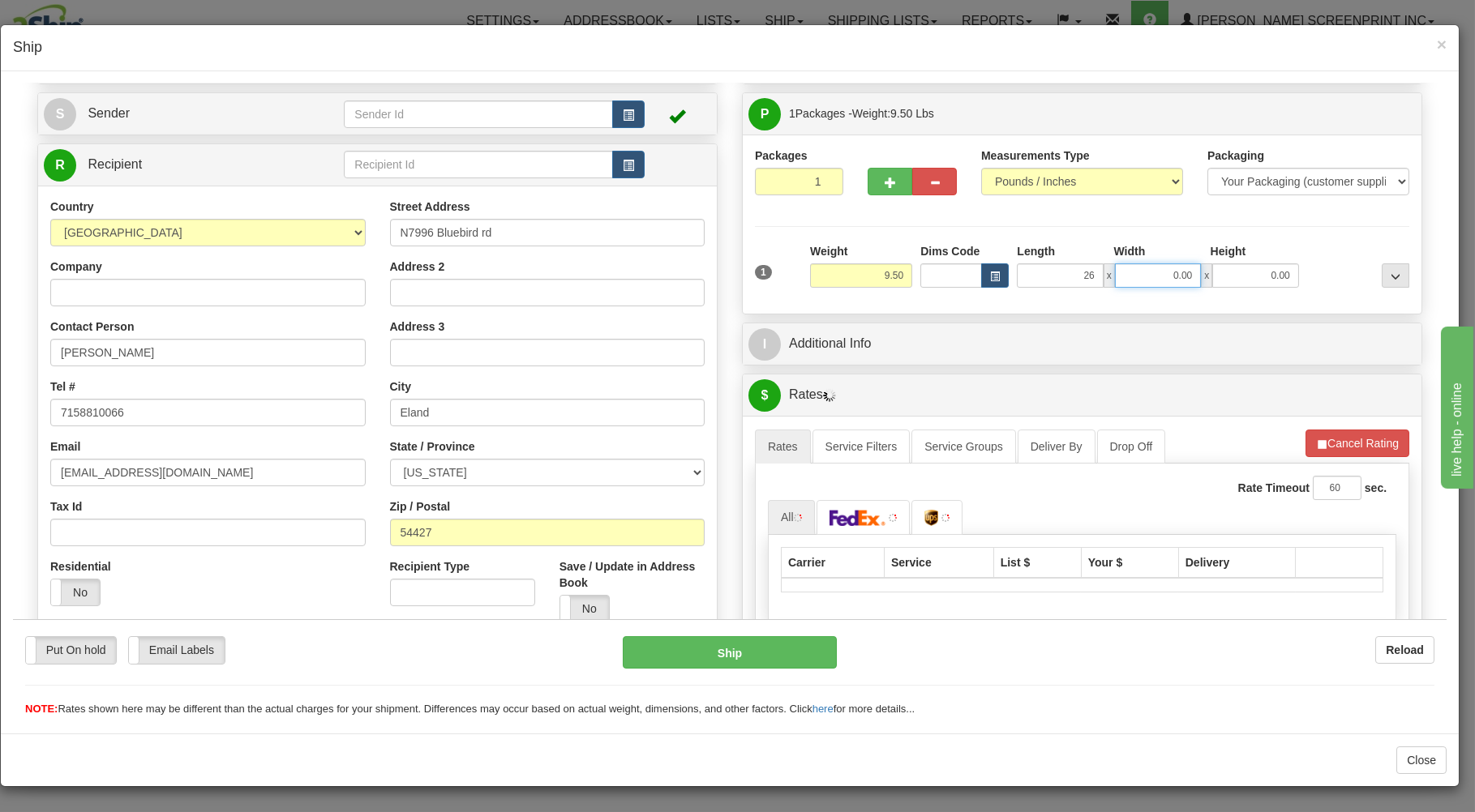
type input "26.00"
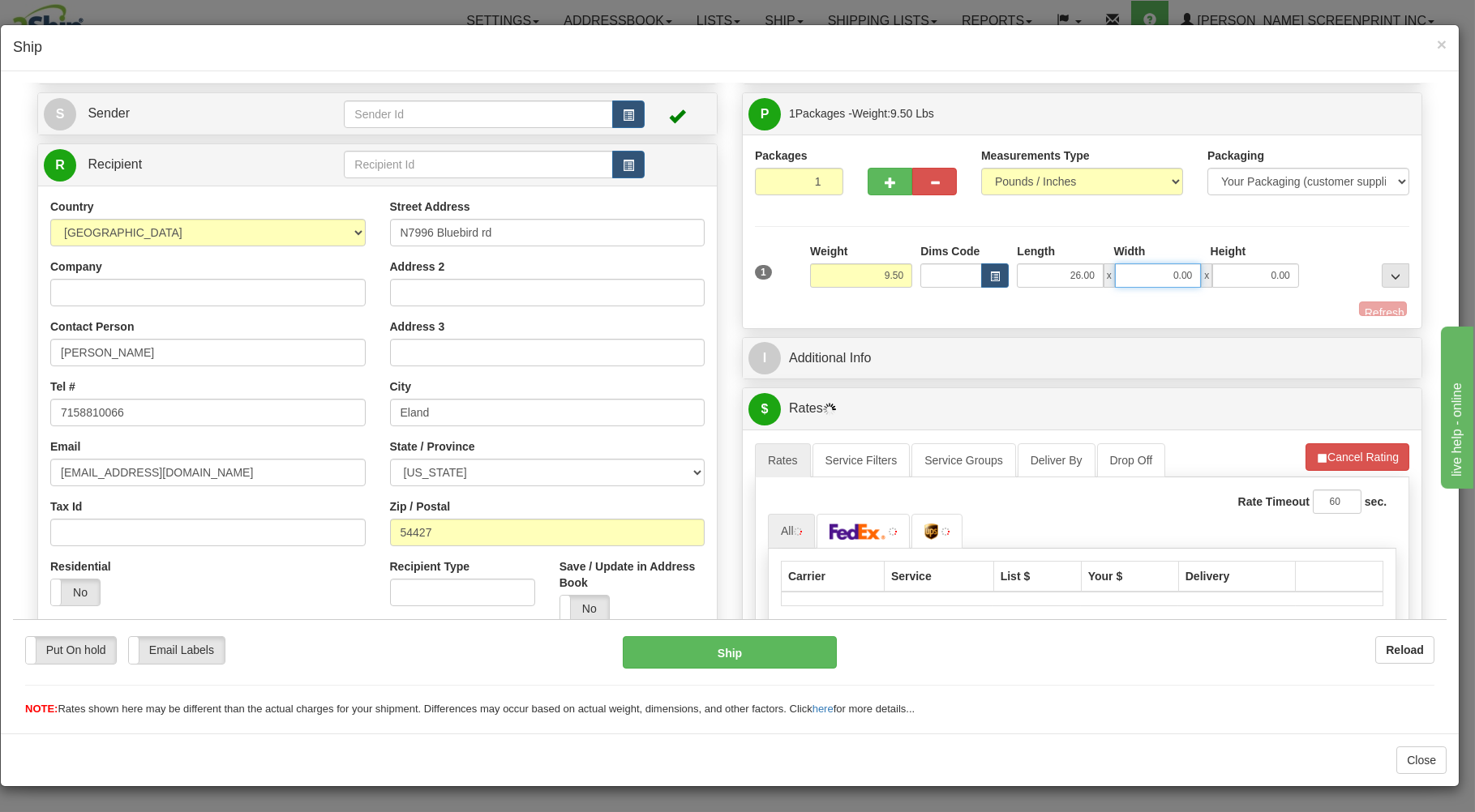
click at [1163, 272] on input "0.00" at bounding box center [1157, 275] width 86 height 25
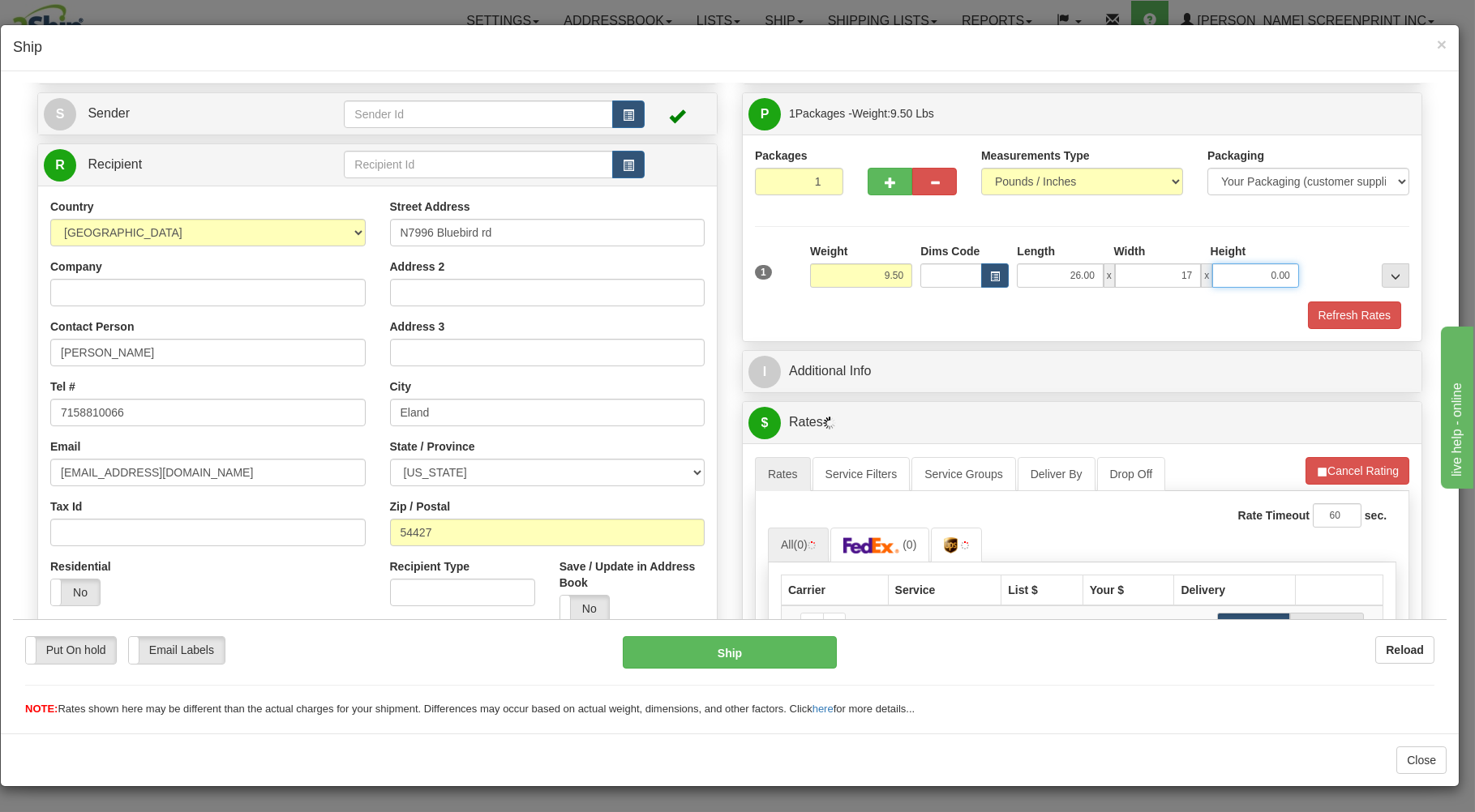
type input "17.00"
click at [1241, 269] on input "0.00" at bounding box center [1254, 275] width 86 height 25
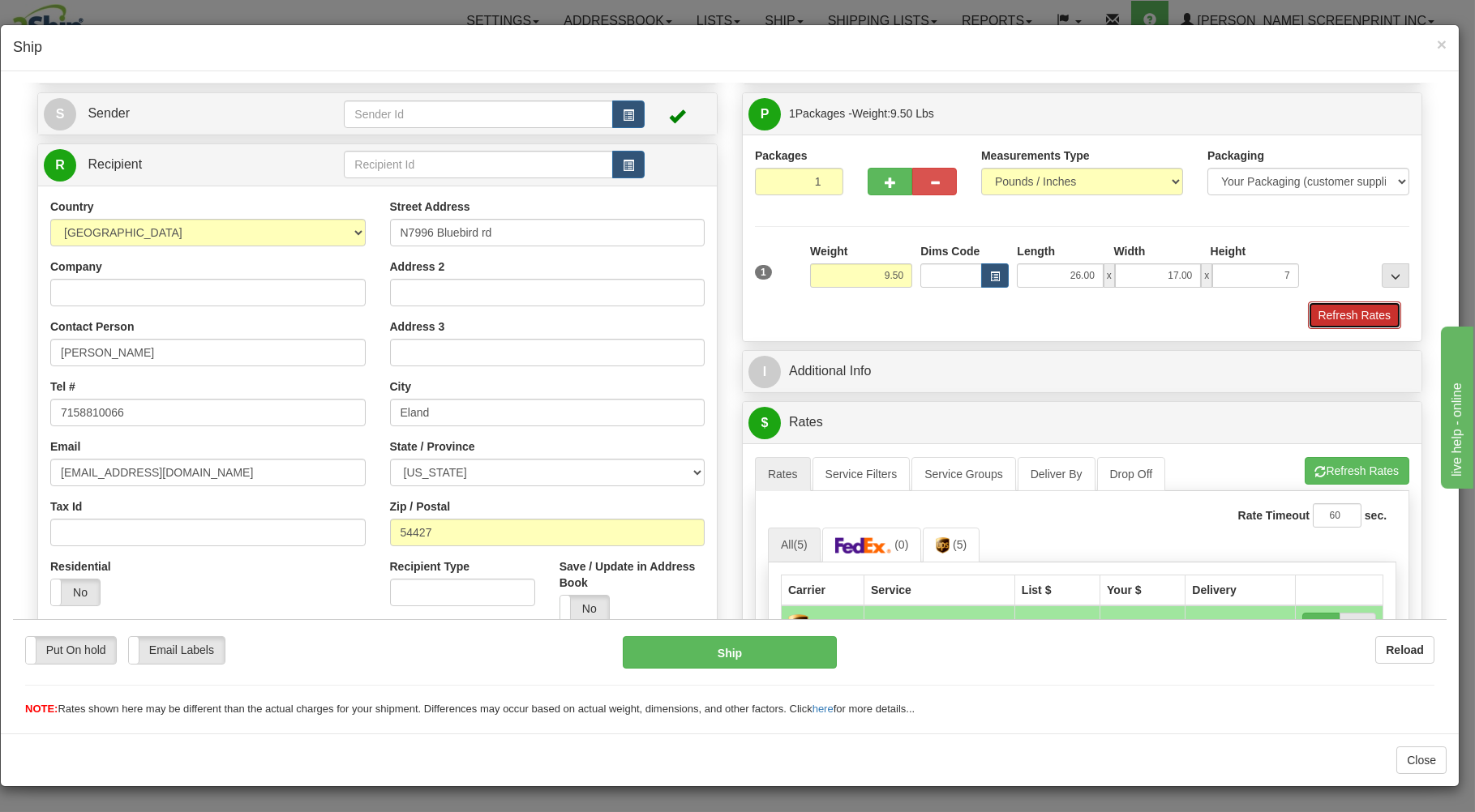
type input "7.00"
drag, startPoint x: 1329, startPoint y: 324, endPoint x: 1322, endPoint y: 319, distance: 8.6
click at [1329, 324] on button "Refresh Rates" at bounding box center [1355, 314] width 94 height 27
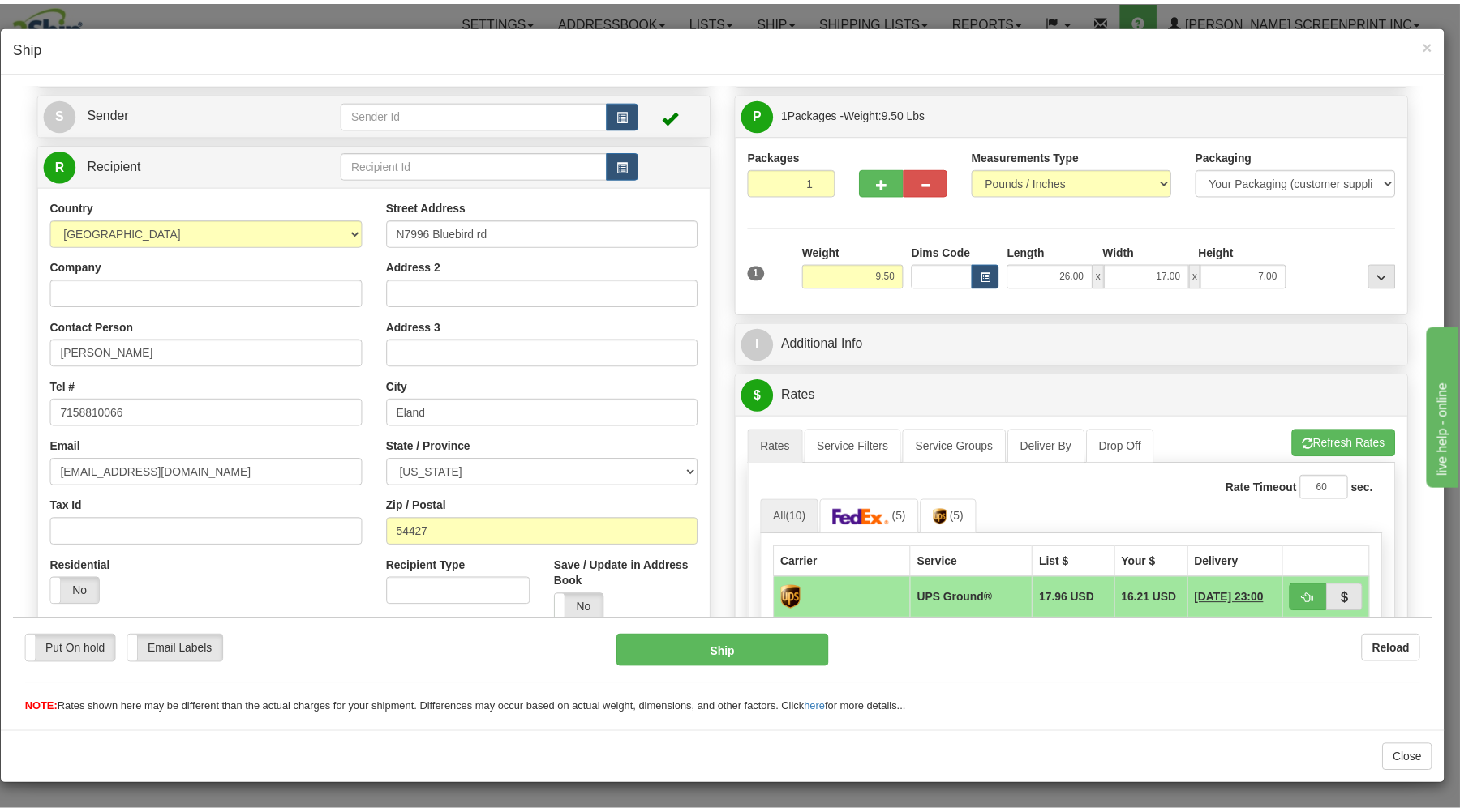
scroll to position [174, 0]
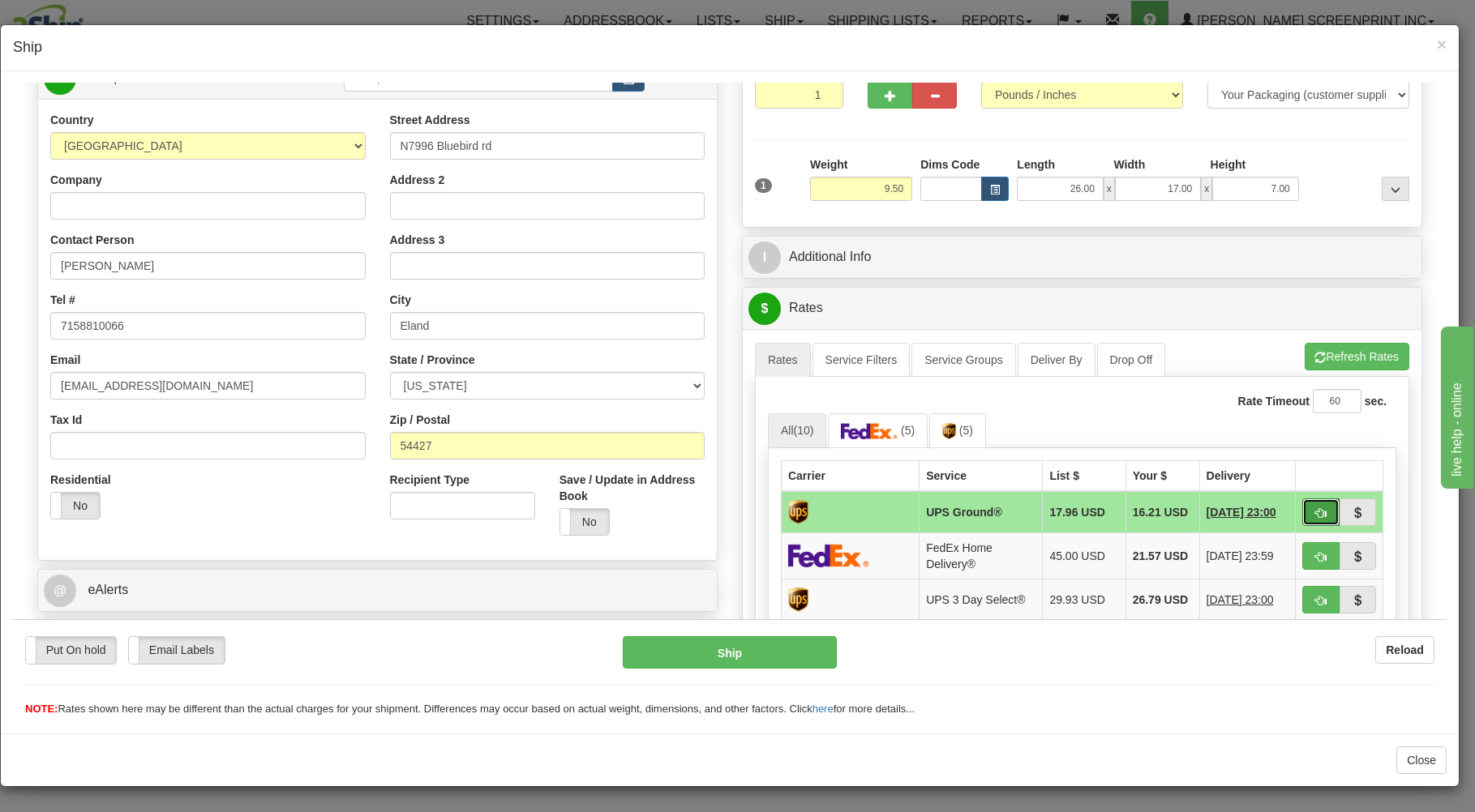
click at [1315, 509] on span "button" at bounding box center [1321, 512] width 11 height 11
type input "03"
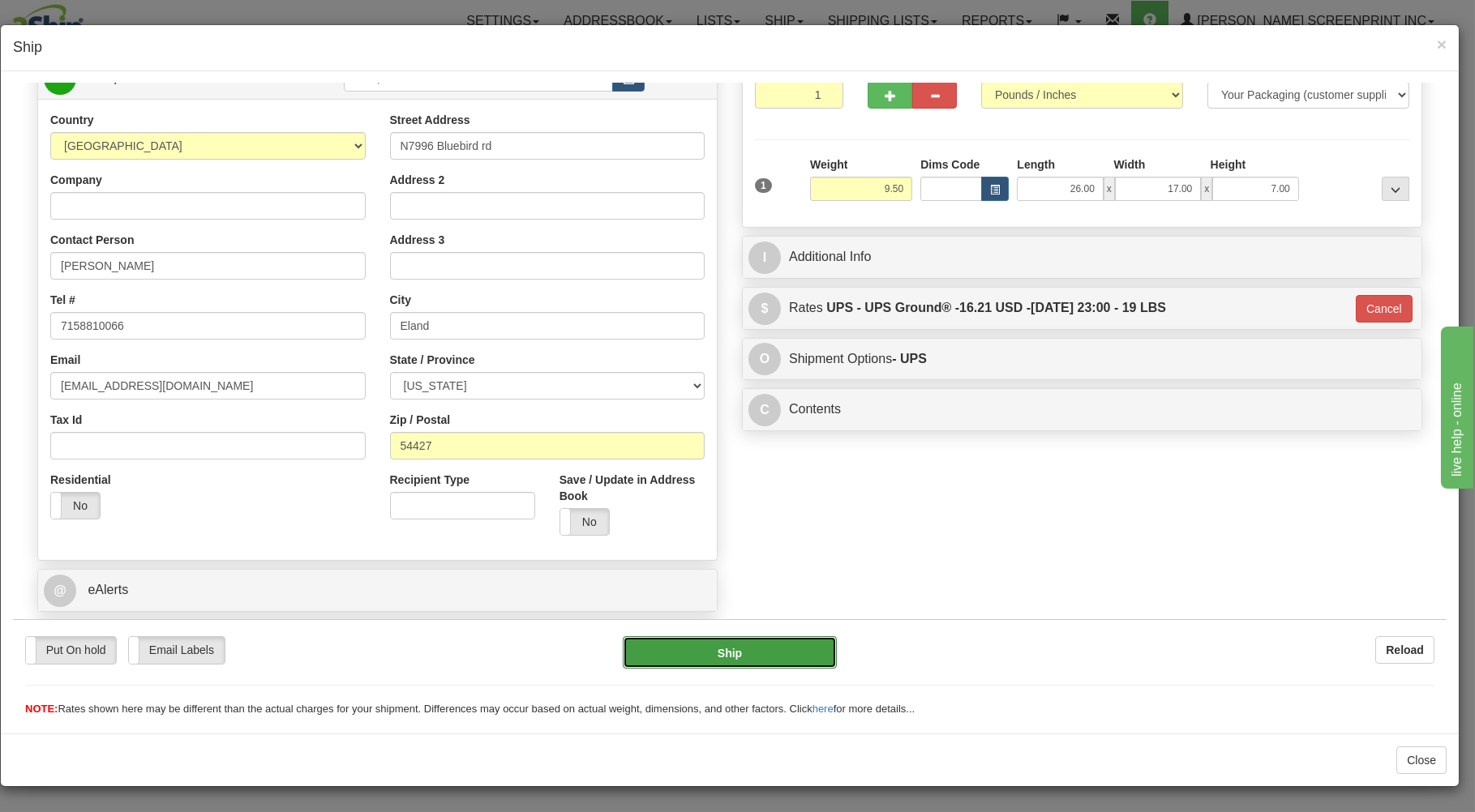
click at [740, 650] on button "Ship" at bounding box center [730, 652] width 215 height 33
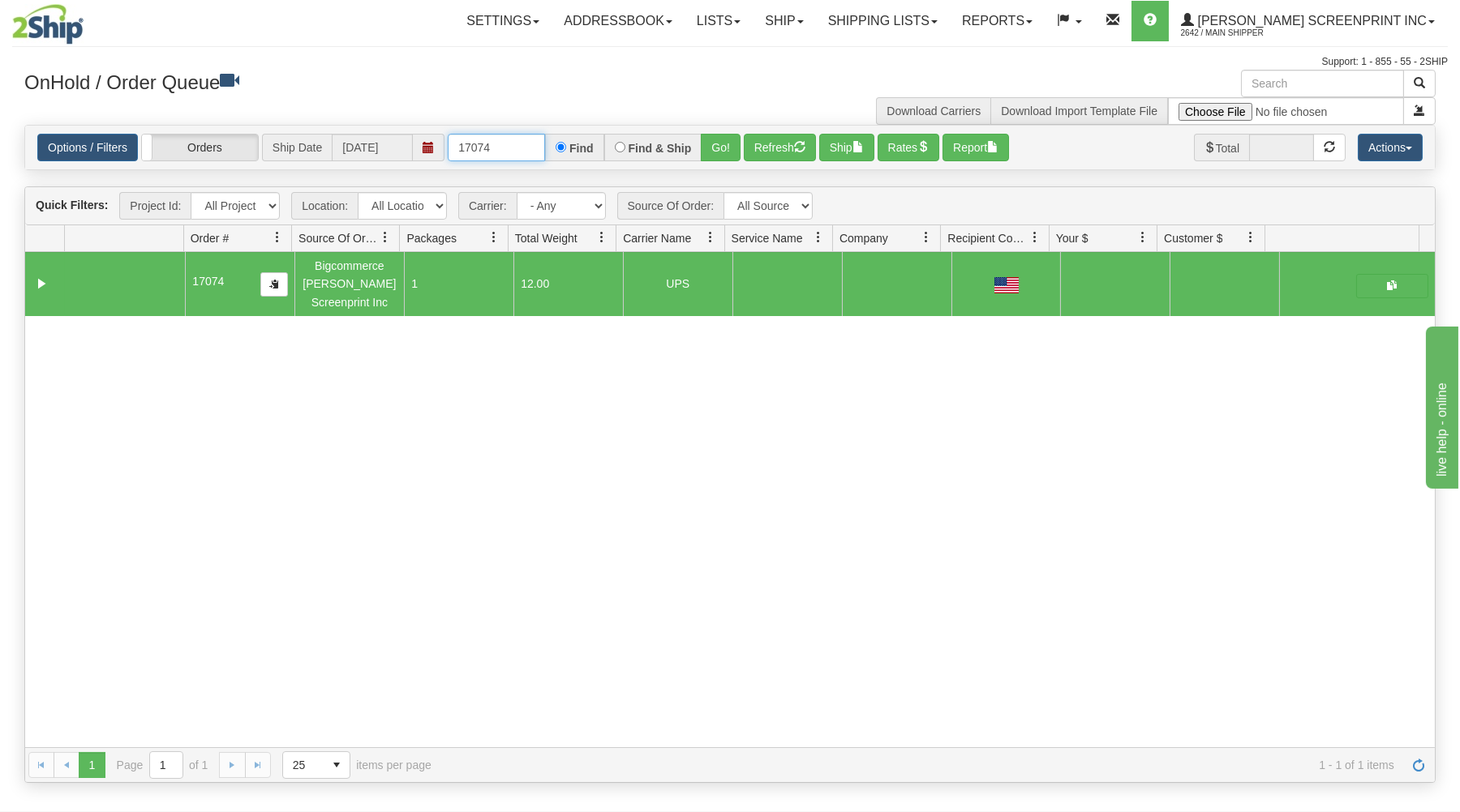
click at [510, 151] on input "17074" at bounding box center [496, 147] width 97 height 27
type input "1"
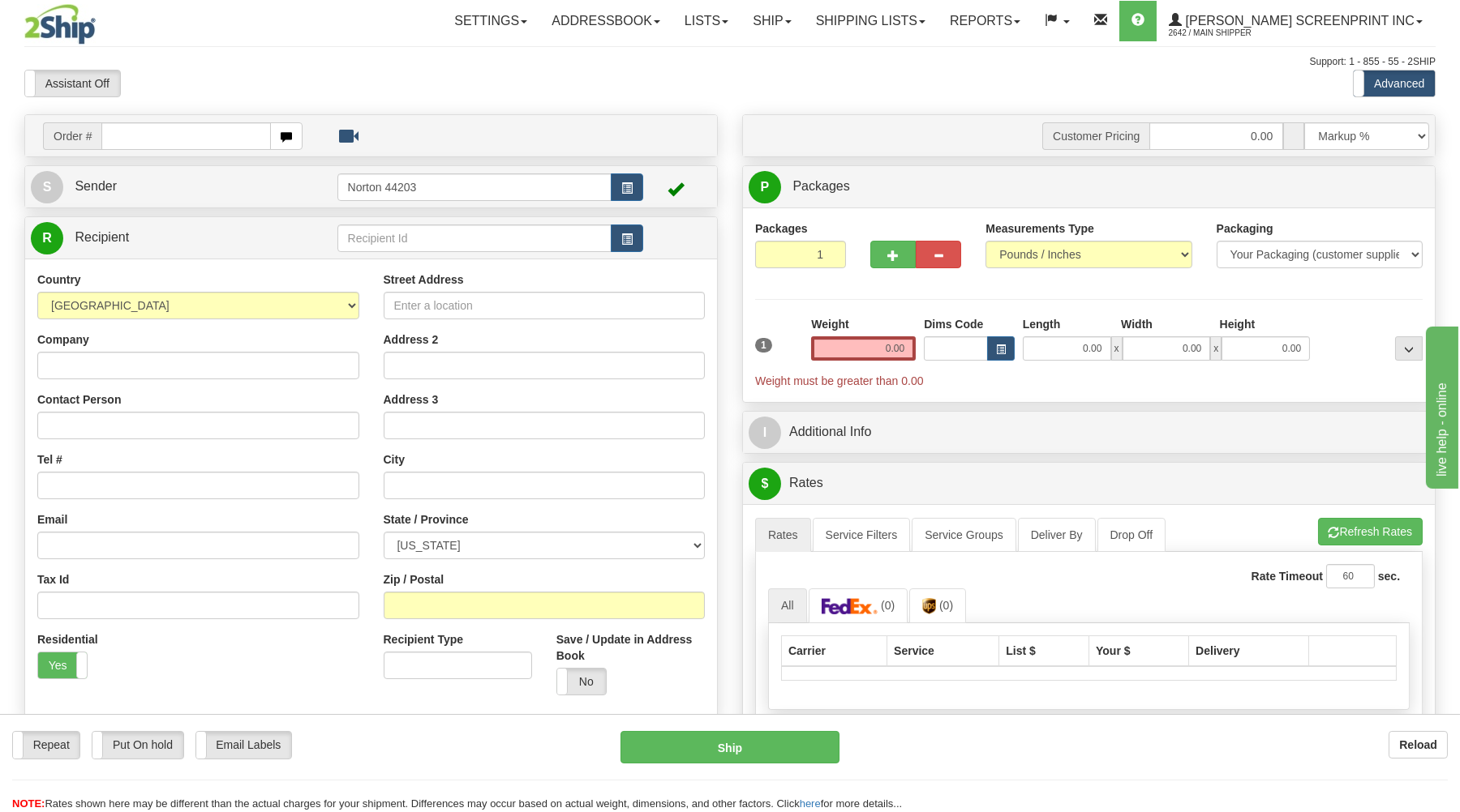
type input "19.05"
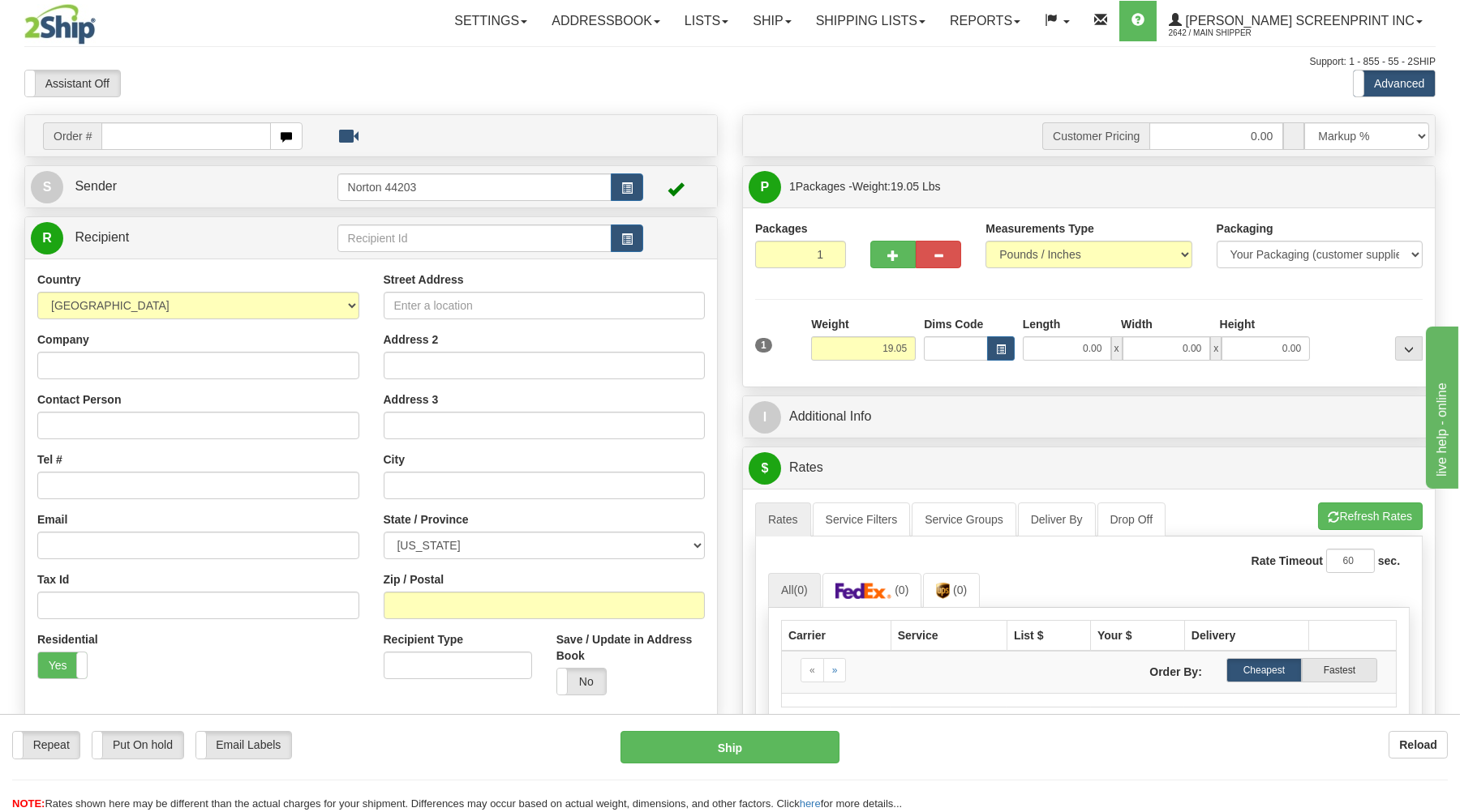
click at [250, 125] on input "text" at bounding box center [185, 136] width 168 height 27
type input "17076"
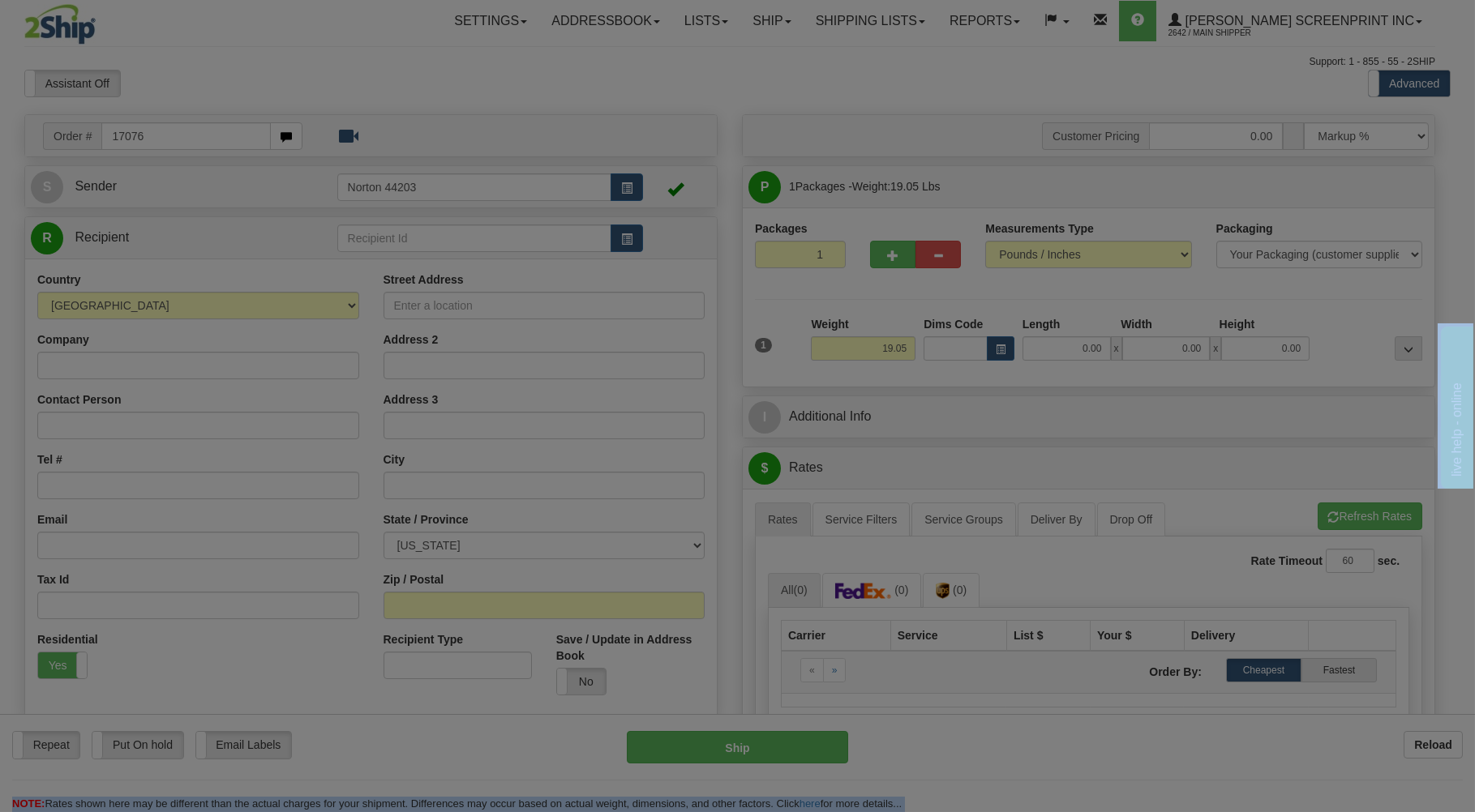
click at [389, 61] on body "Training Course Close Toggle navigation Settings Shipping Preferences New Recip…" at bounding box center [738, 406] width 1475 height 812
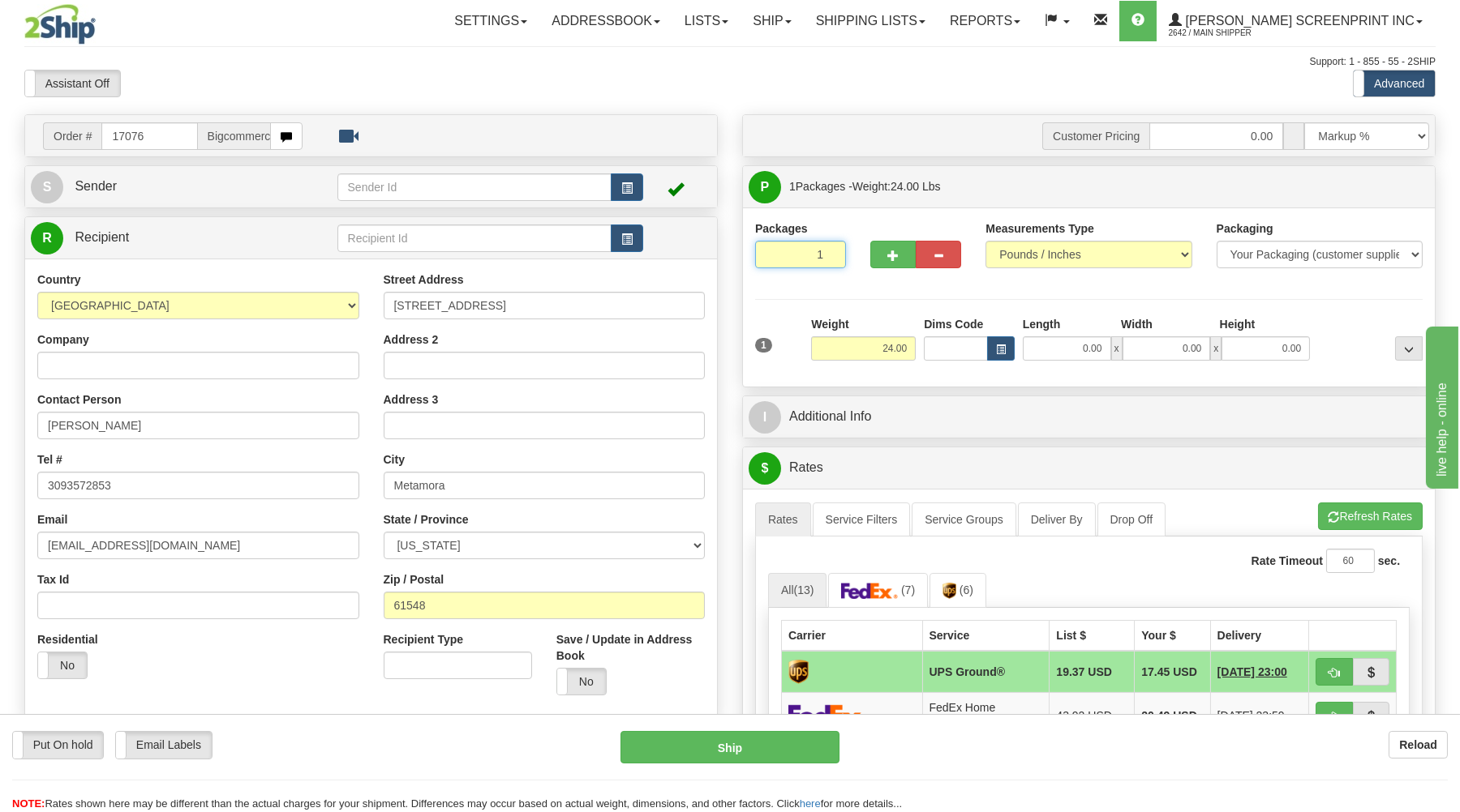
drag, startPoint x: 822, startPoint y: 248, endPoint x: 824, endPoint y: 269, distance: 21.1
click at [823, 253] on input "1" at bounding box center [800, 254] width 91 height 27
drag, startPoint x: 856, startPoint y: 345, endPoint x: 948, endPoint y: 350, distance: 92.1
click at [877, 346] on input "24.00" at bounding box center [863, 348] width 105 height 25
click at [1056, 350] on input "0.00" at bounding box center [1067, 348] width 88 height 25
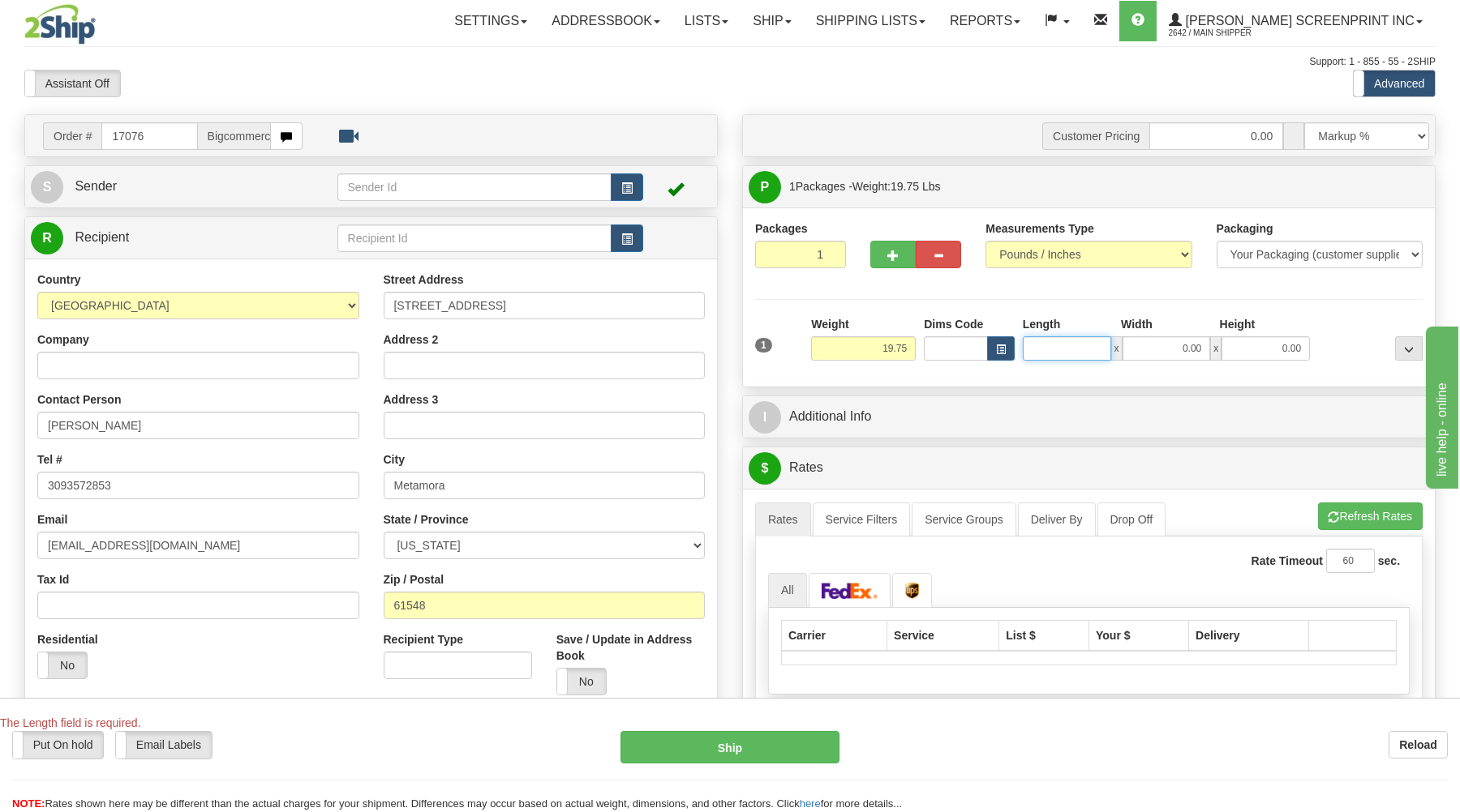
type input "17.80"
type input "26"
type input "19.00"
type input "26.00"
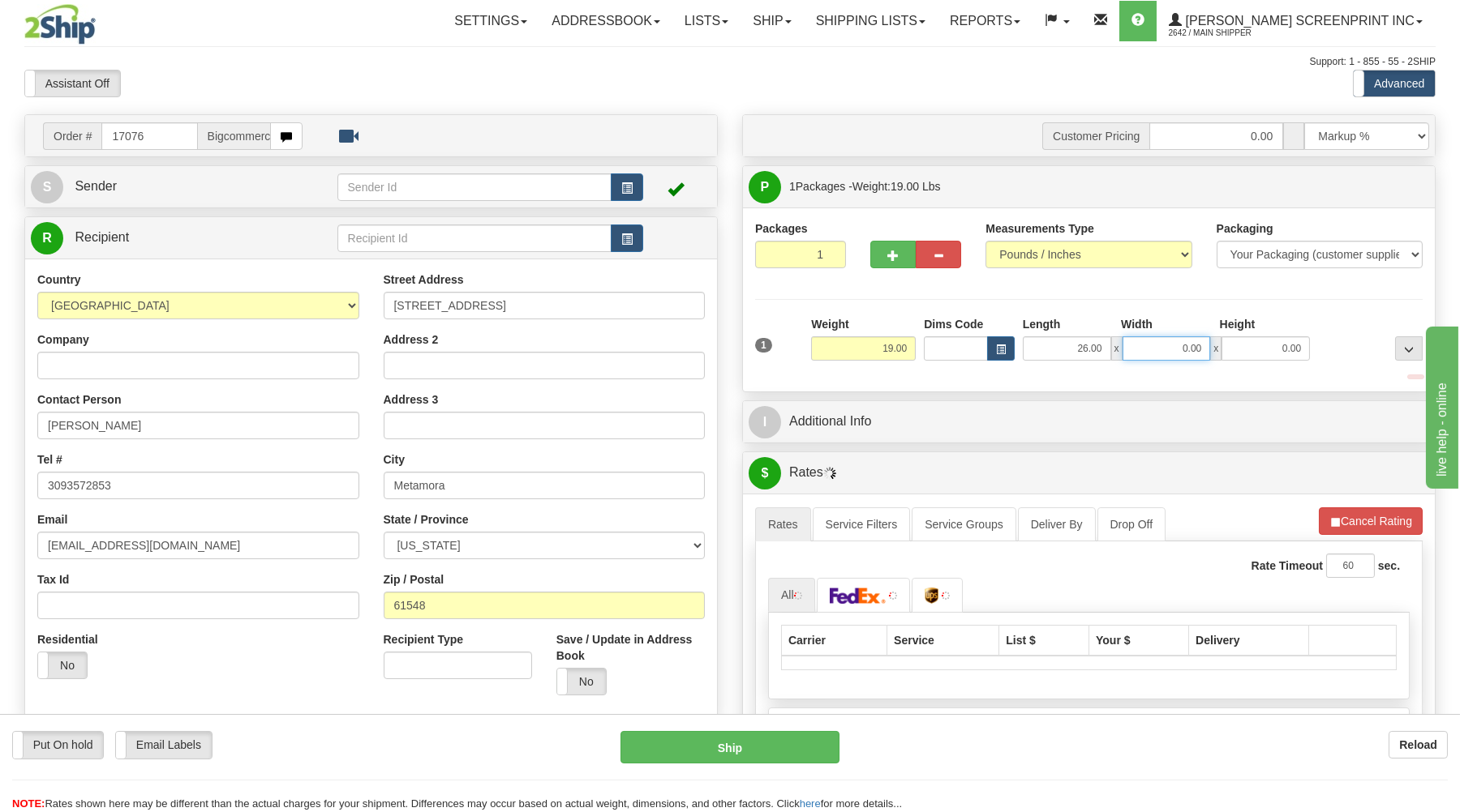
click at [1192, 356] on input "0.00" at bounding box center [1166, 348] width 88 height 25
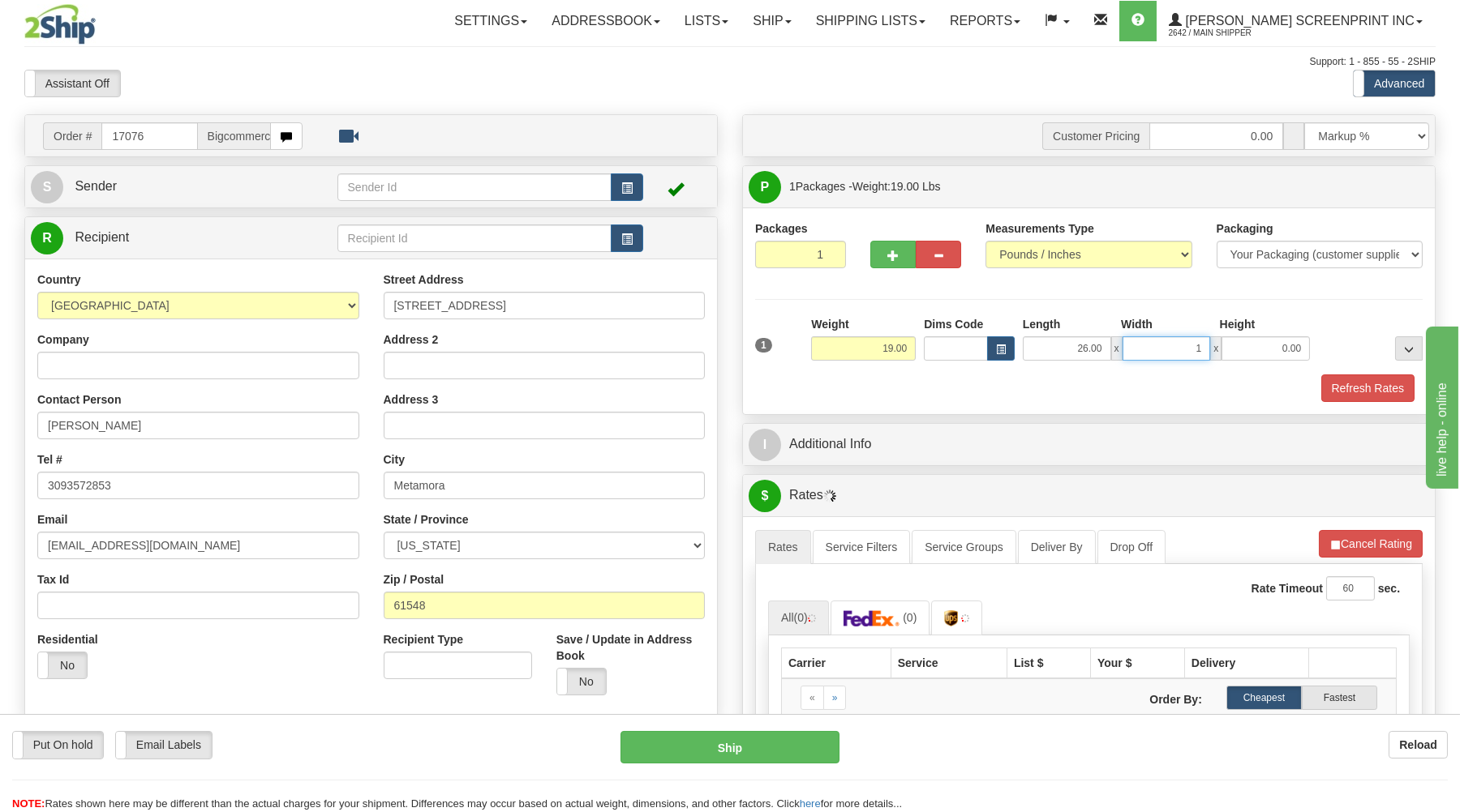
type input "17"
type input "19.00"
type input "17.00"
click at [1278, 349] on input "0.00" at bounding box center [1265, 348] width 88 height 25
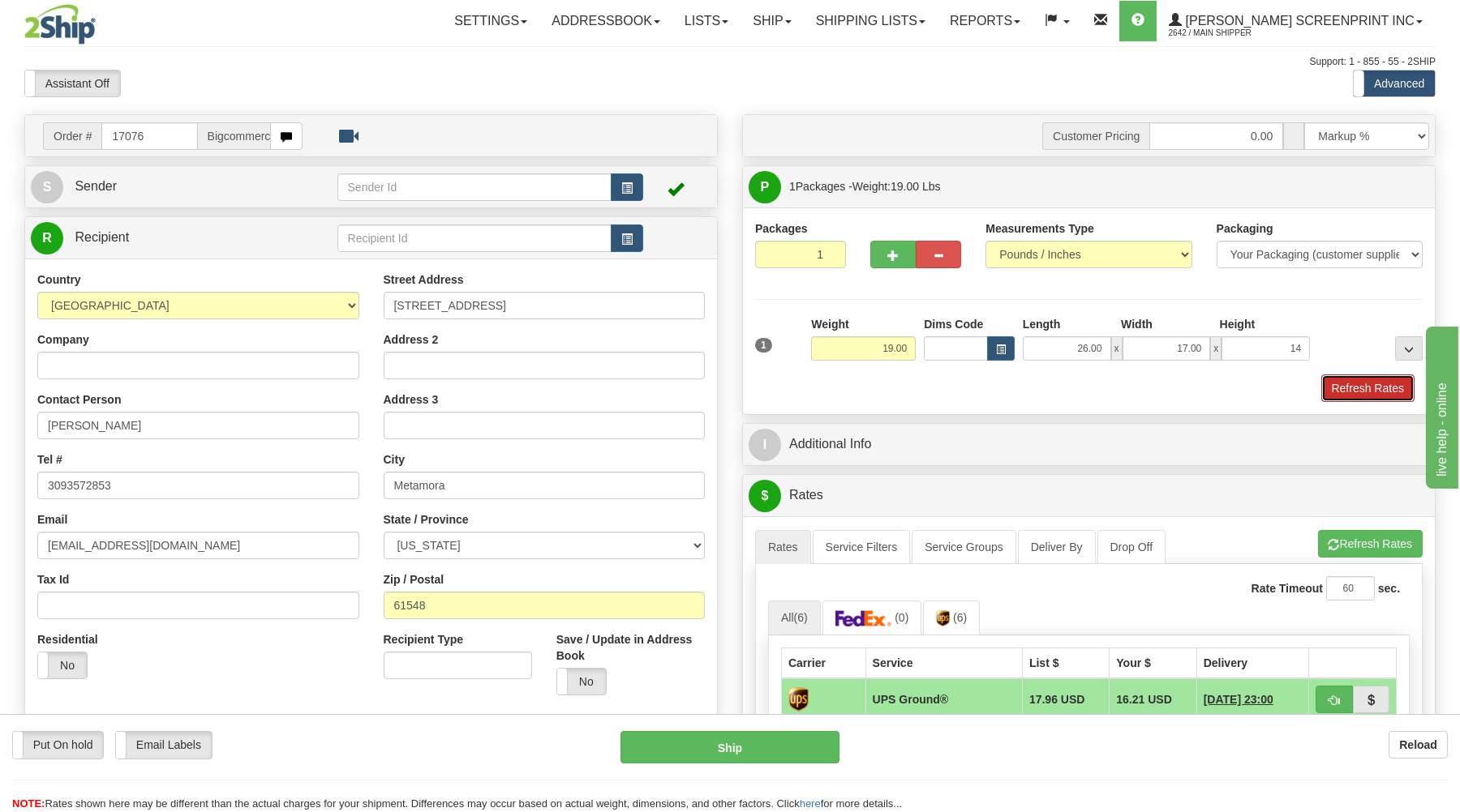
type input "14.00"
click at [1373, 391] on button "Refresh Rates" at bounding box center [1367, 388] width 94 height 27
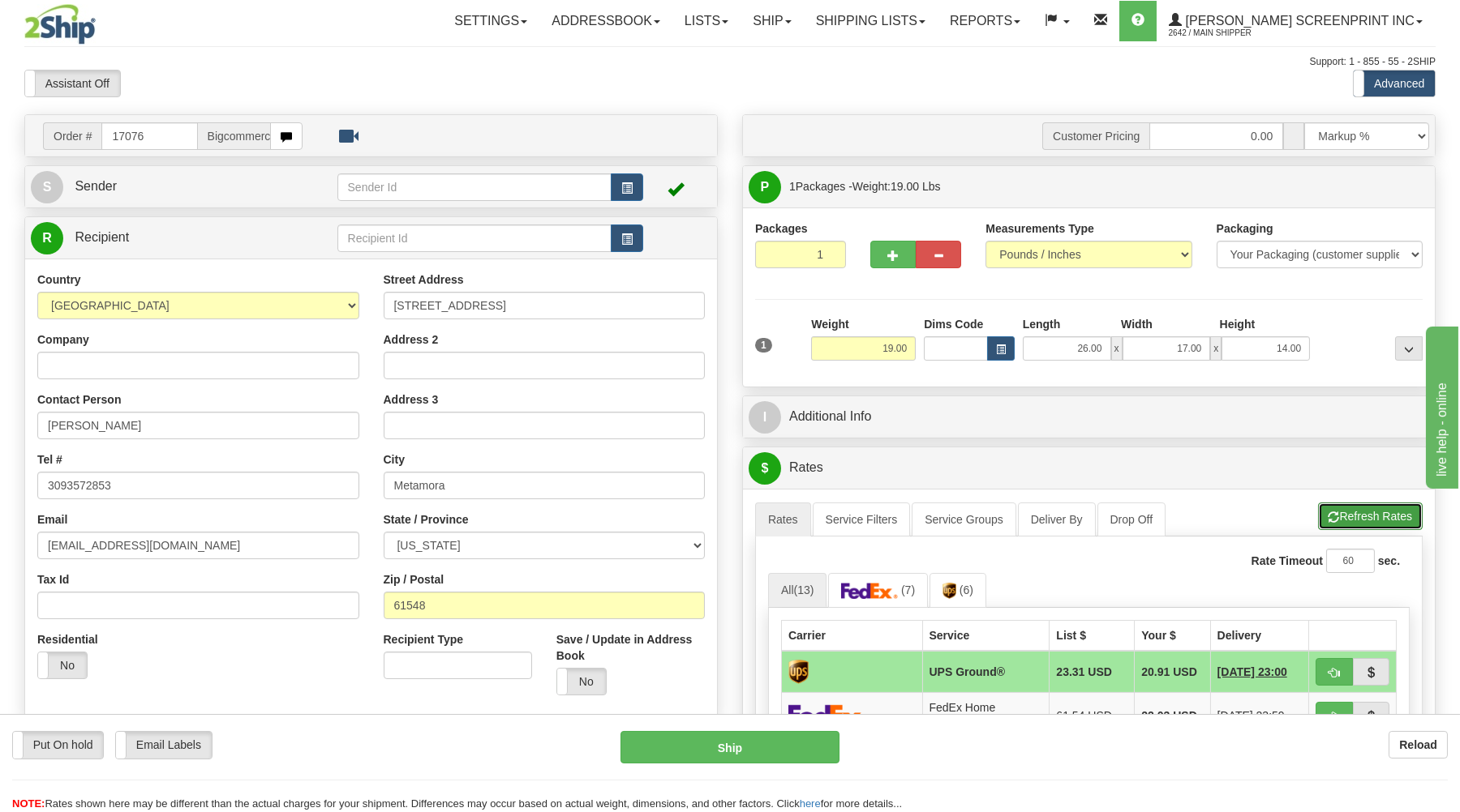
click at [1357, 518] on button "Refresh Rates" at bounding box center [1370, 516] width 105 height 27
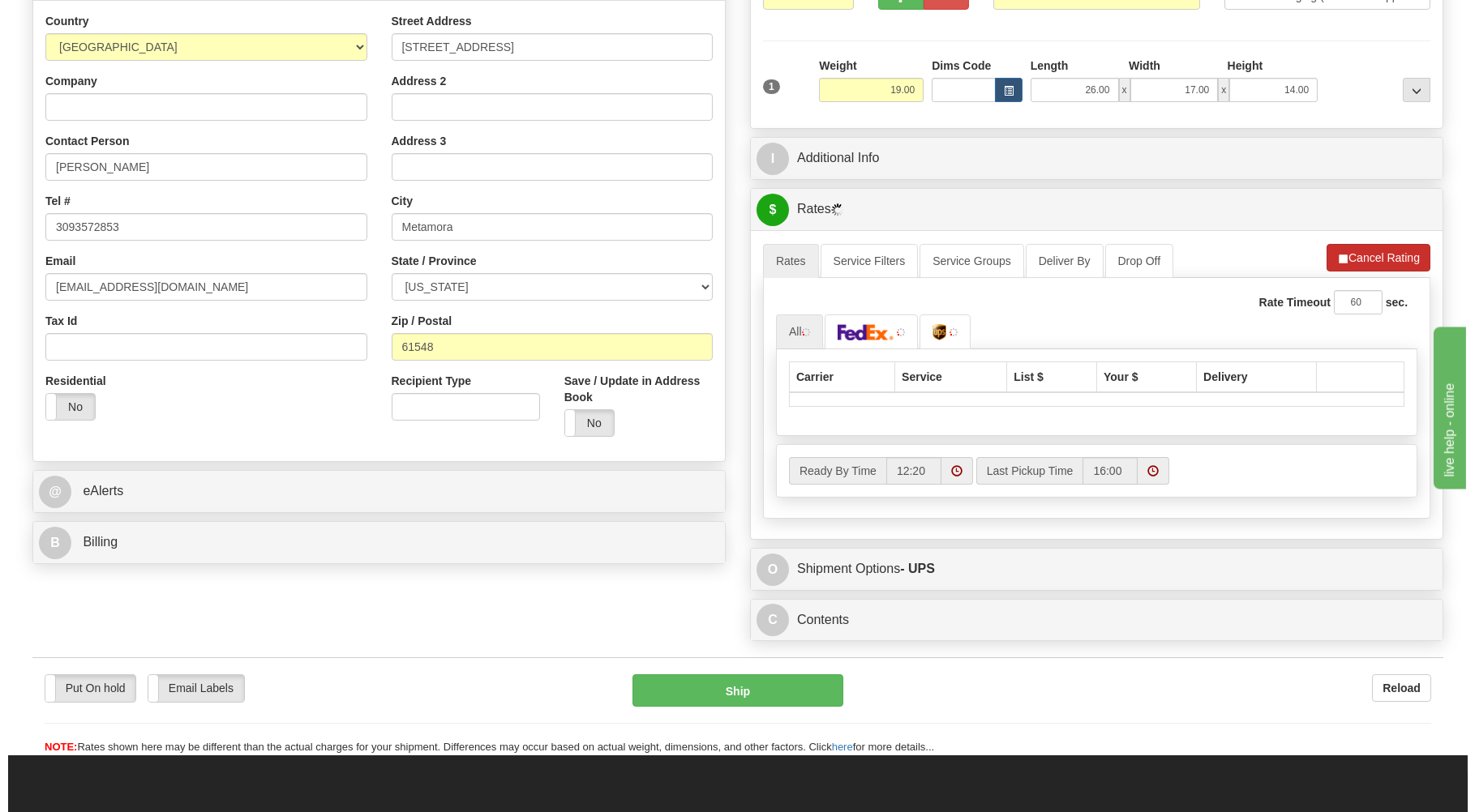
scroll to position [260, 0]
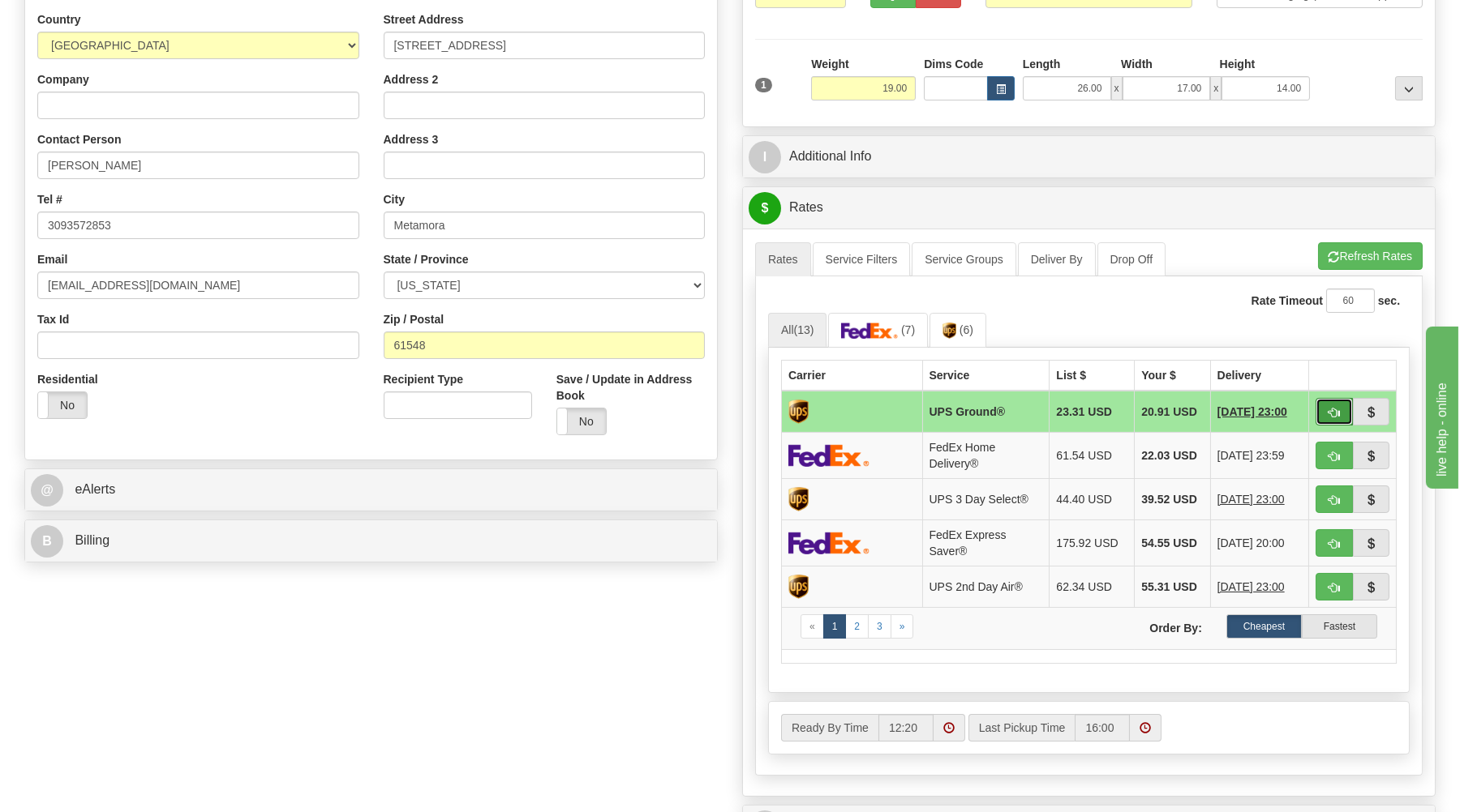
click at [1321, 417] on button "button" at bounding box center [1334, 411] width 37 height 27
type input "03"
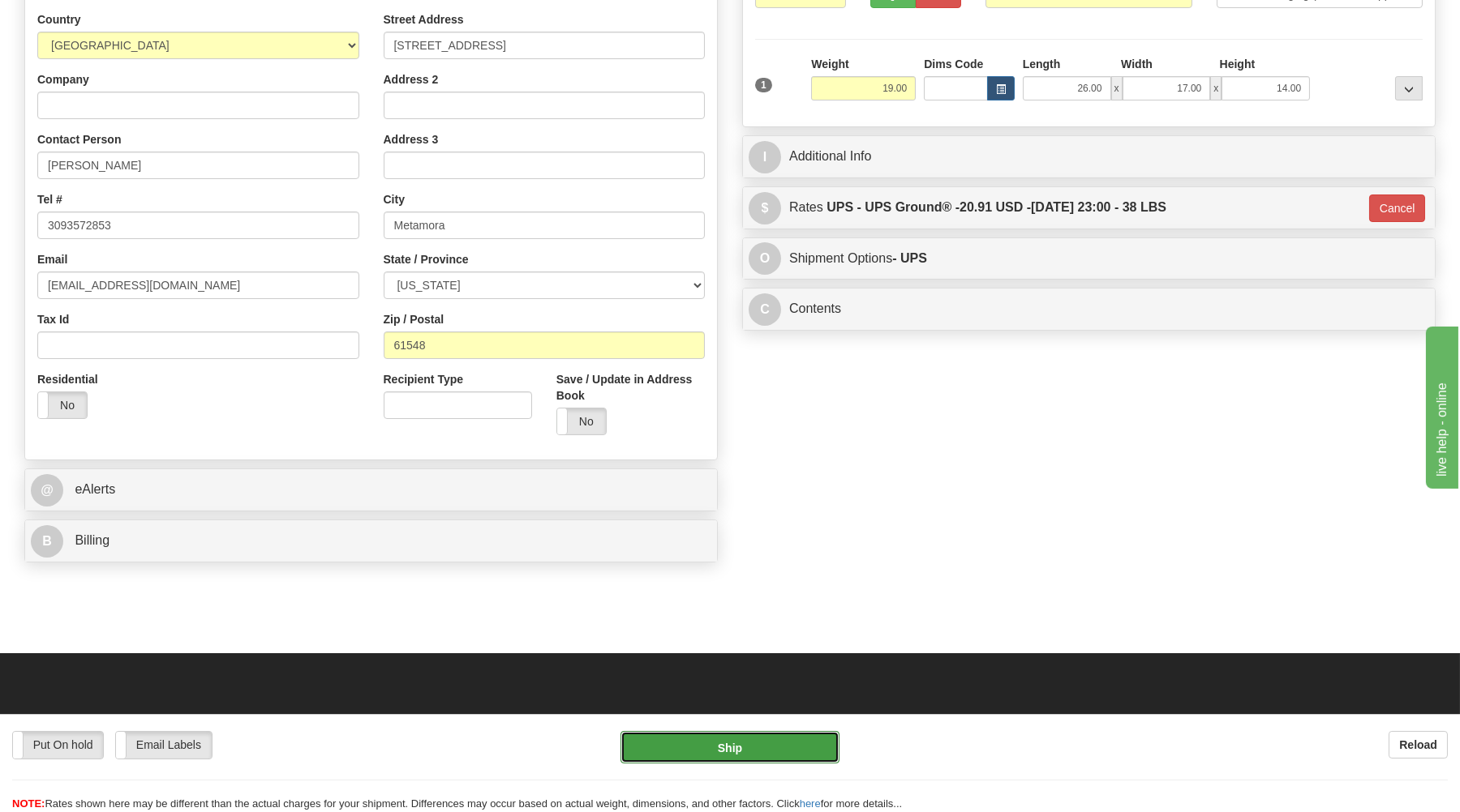
click at [786, 737] on button "Ship" at bounding box center [730, 747] width 219 height 33
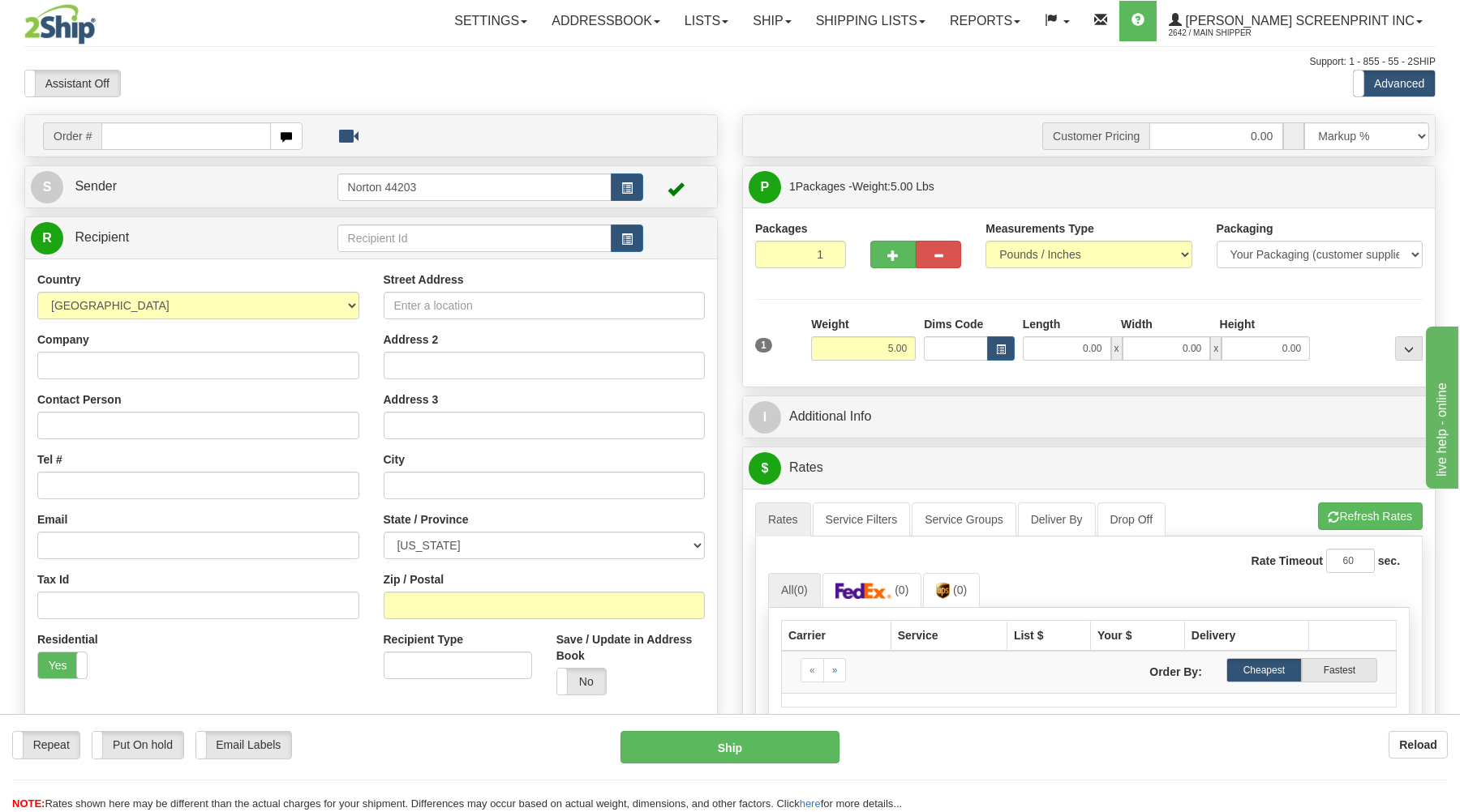
type input "0.00"
